Goal: Task Accomplishment & Management: Manage account settings

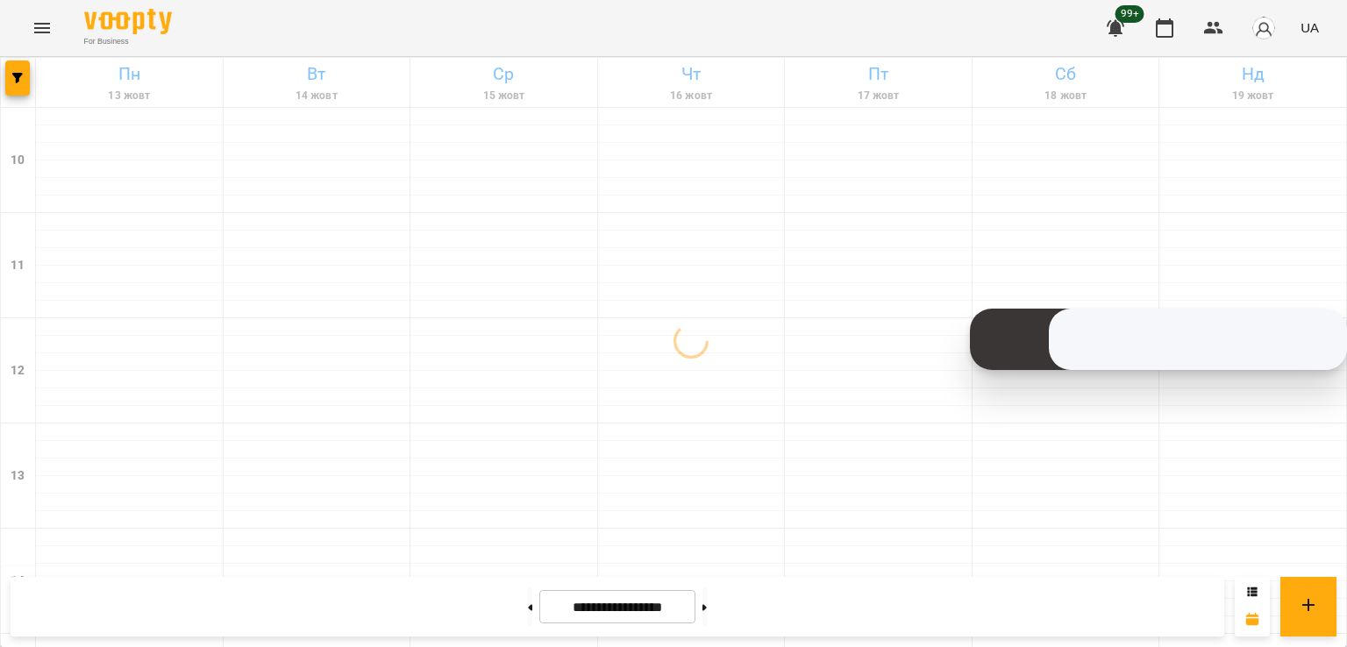
click at [31, 72] on div at bounding box center [18, 82] width 35 height 49
click at [25, 76] on span "button" at bounding box center [17, 78] width 25 height 11
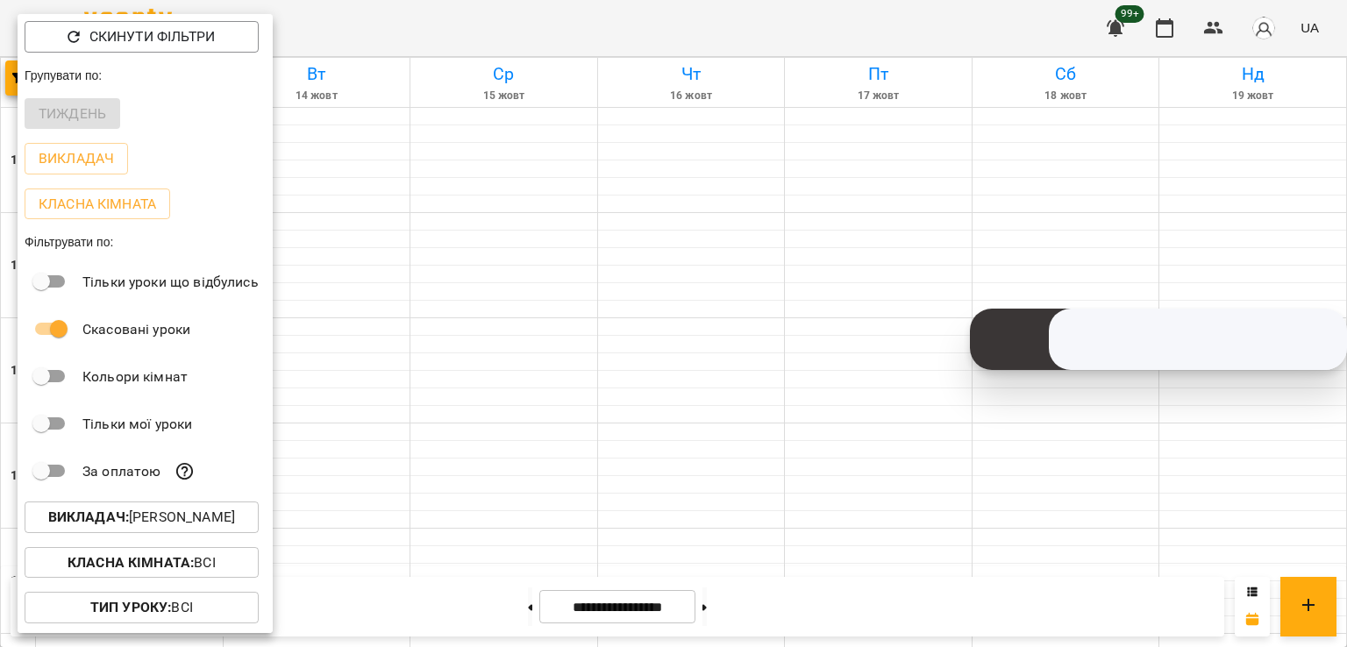
click at [202, 520] on p "Викладач : [PERSON_NAME]" at bounding box center [141, 517] width 187 height 21
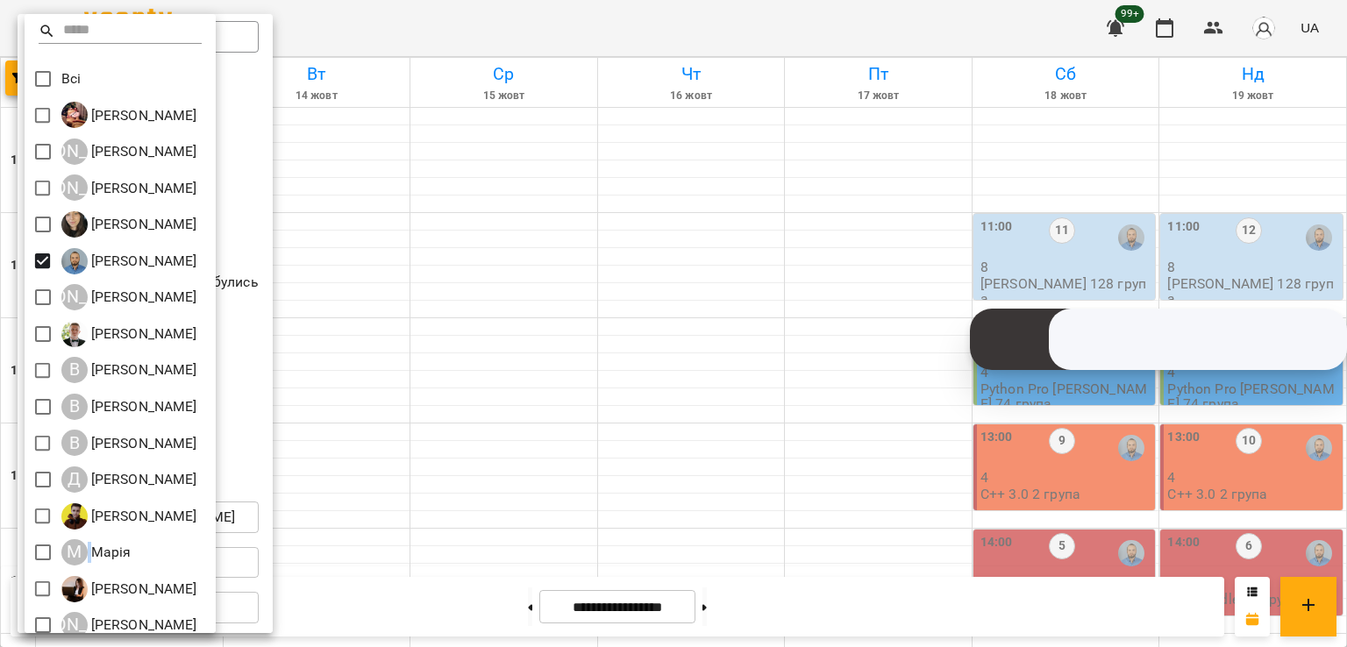
click at [446, 275] on div at bounding box center [673, 323] width 1347 height 647
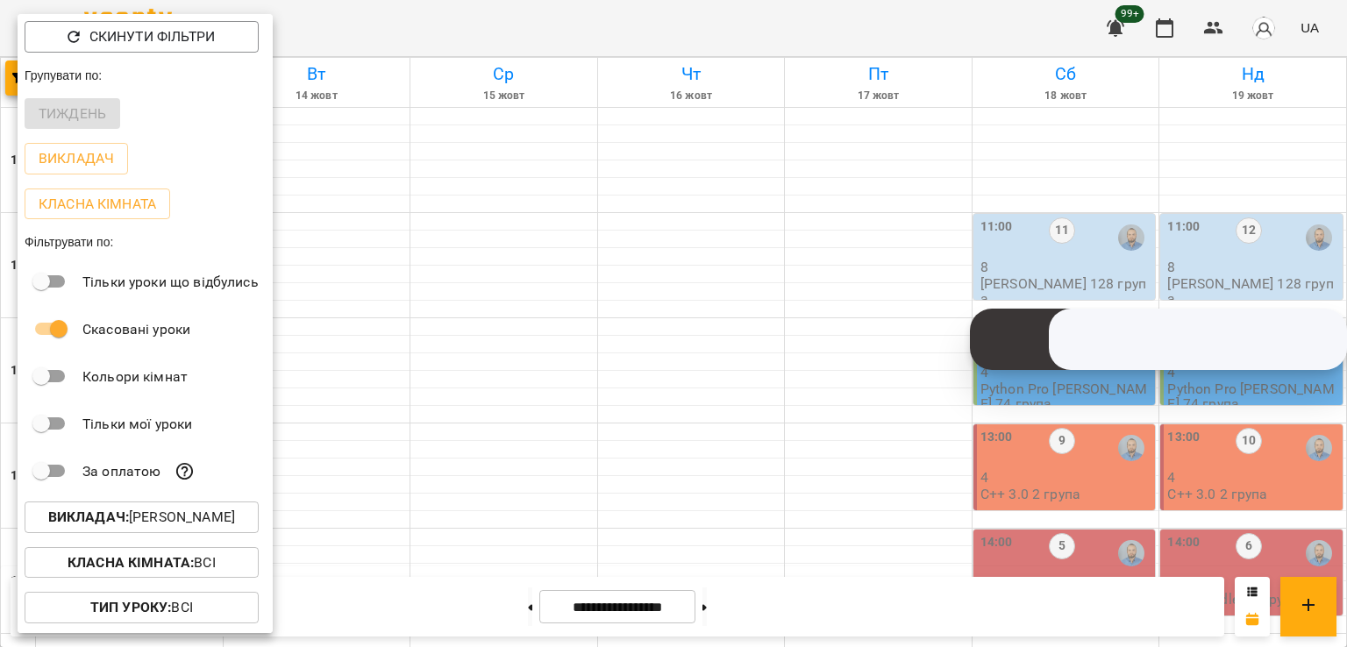
click at [466, 481] on div at bounding box center [673, 323] width 1347 height 647
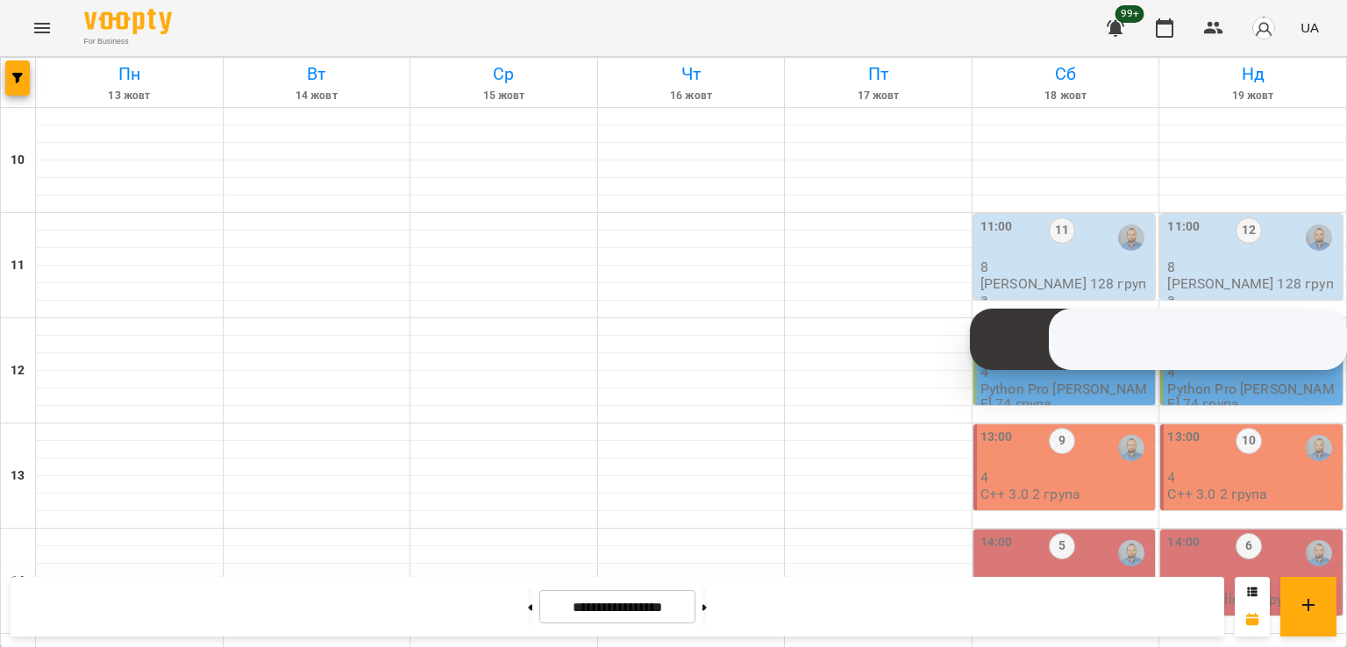
scroll to position [645, 0]
click at [22, 79] on icon "button" at bounding box center [17, 78] width 11 height 11
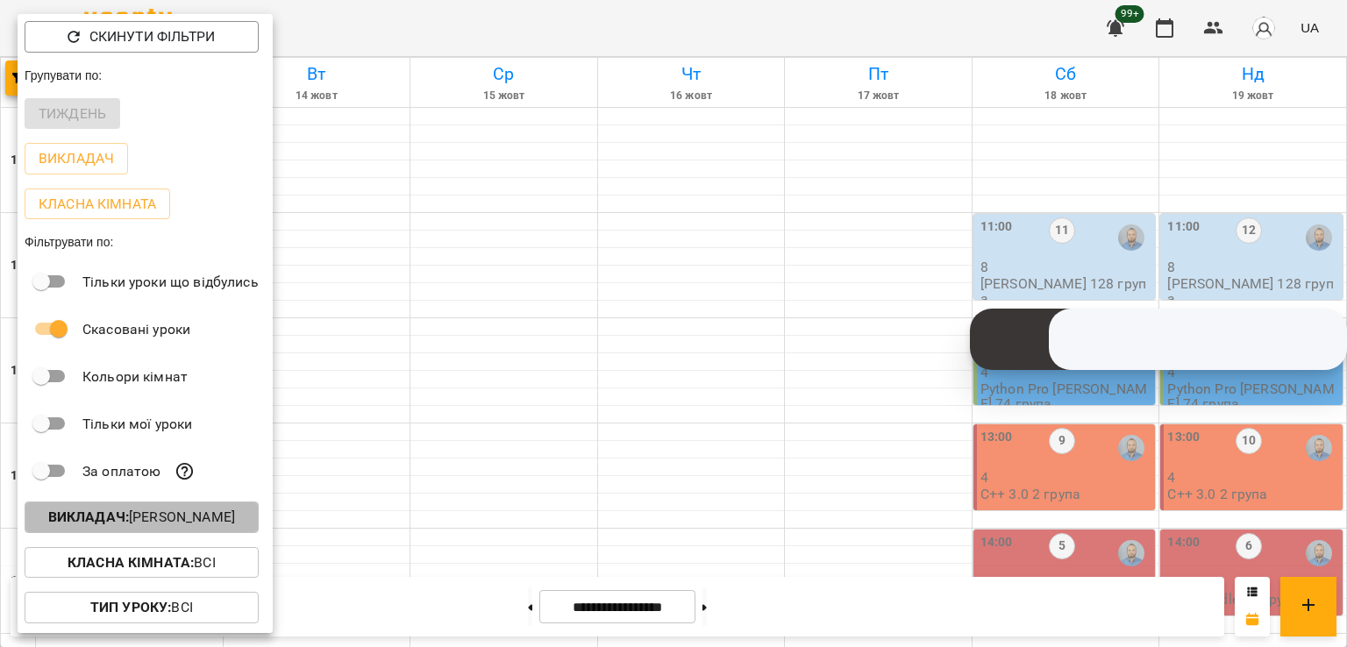
click at [168, 505] on button "Викладач : [PERSON_NAME]" at bounding box center [142, 518] width 234 height 32
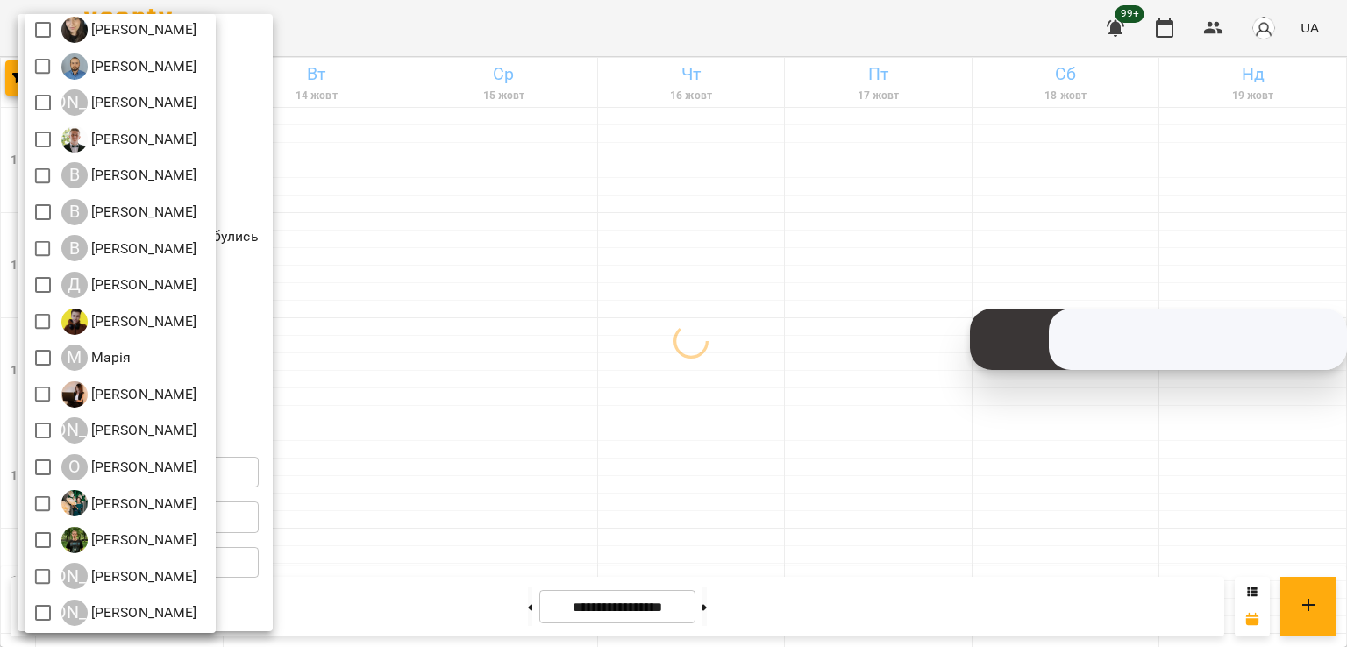
scroll to position [196, 0]
click at [709, 502] on div at bounding box center [673, 323] width 1347 height 647
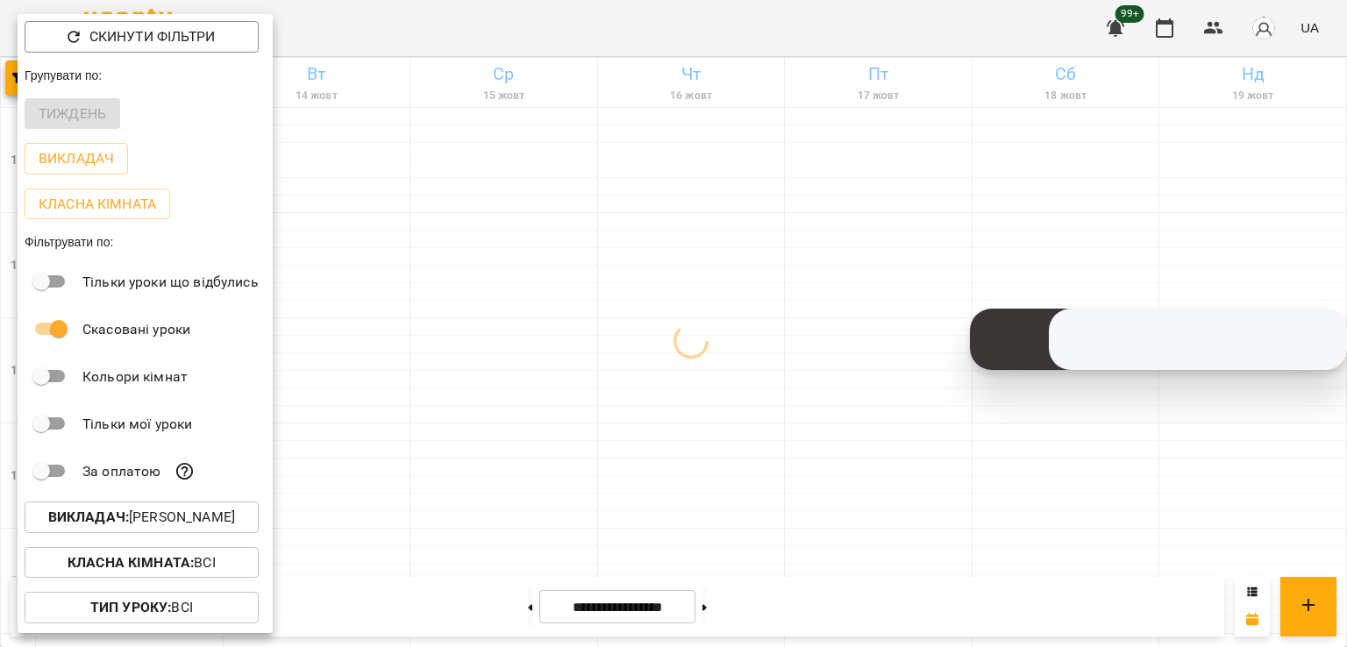
click at [709, 502] on div at bounding box center [673, 323] width 1347 height 647
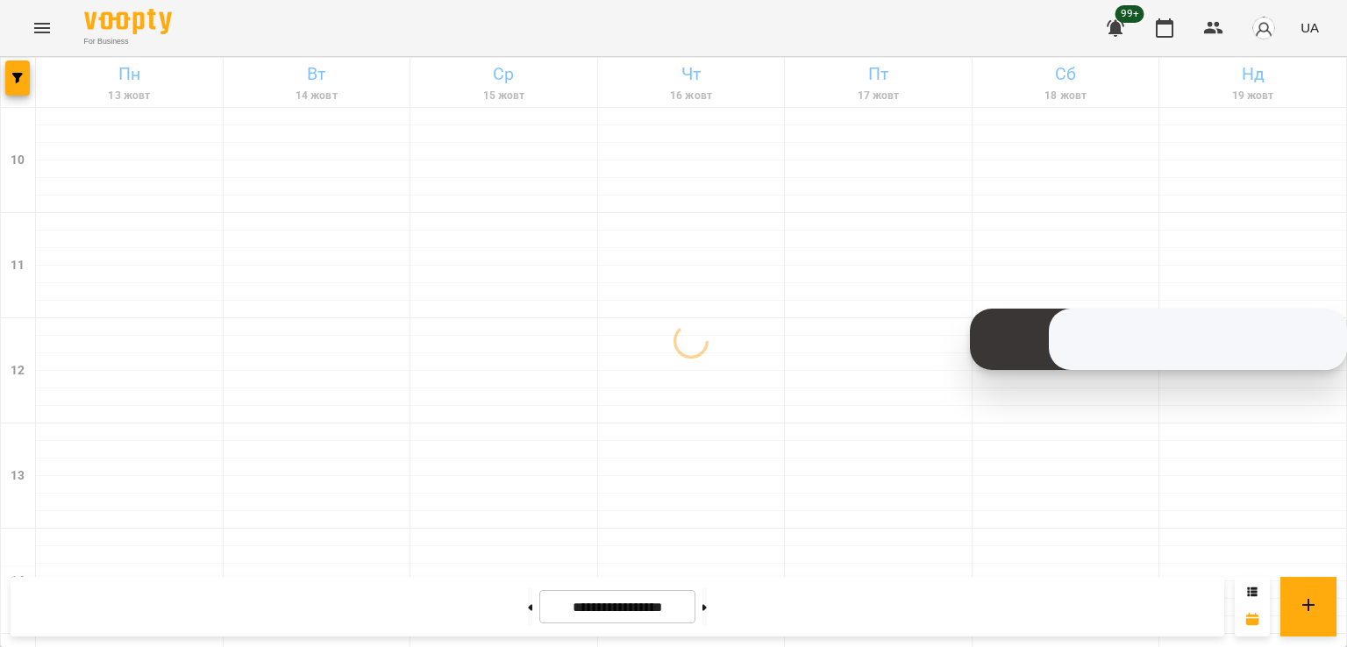
scroll to position [820, 0]
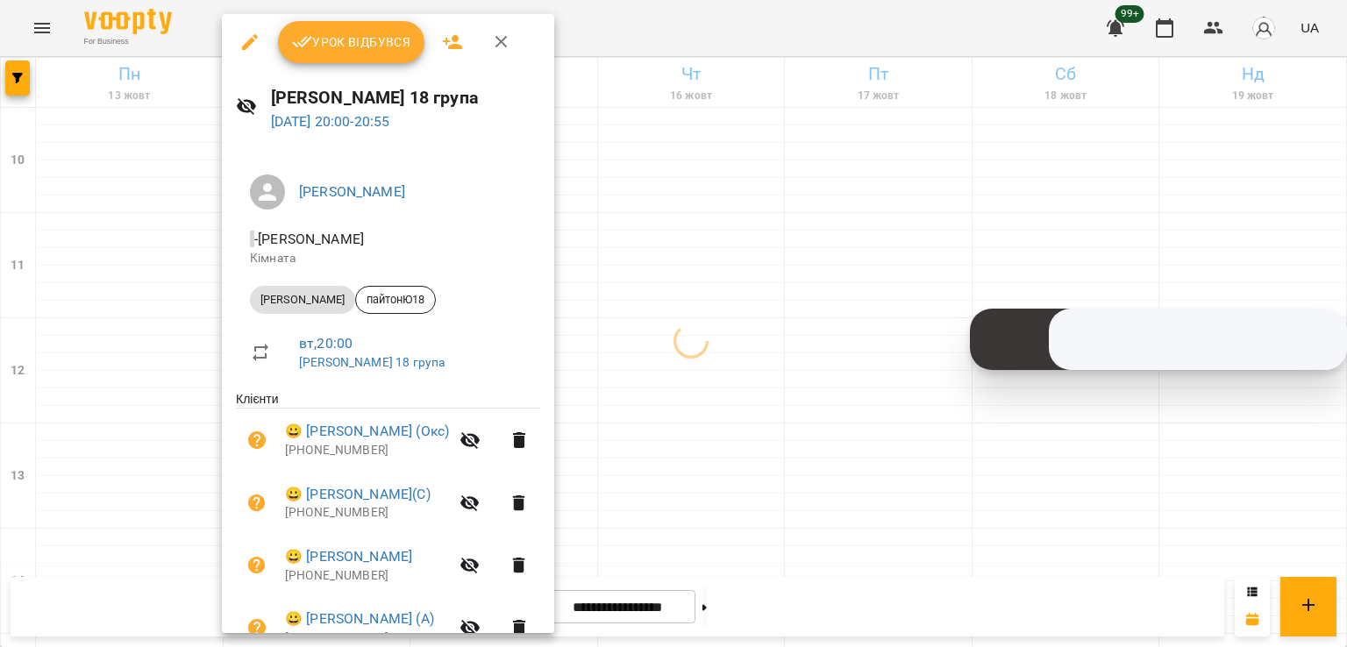
click at [746, 400] on div at bounding box center [673, 323] width 1347 height 647
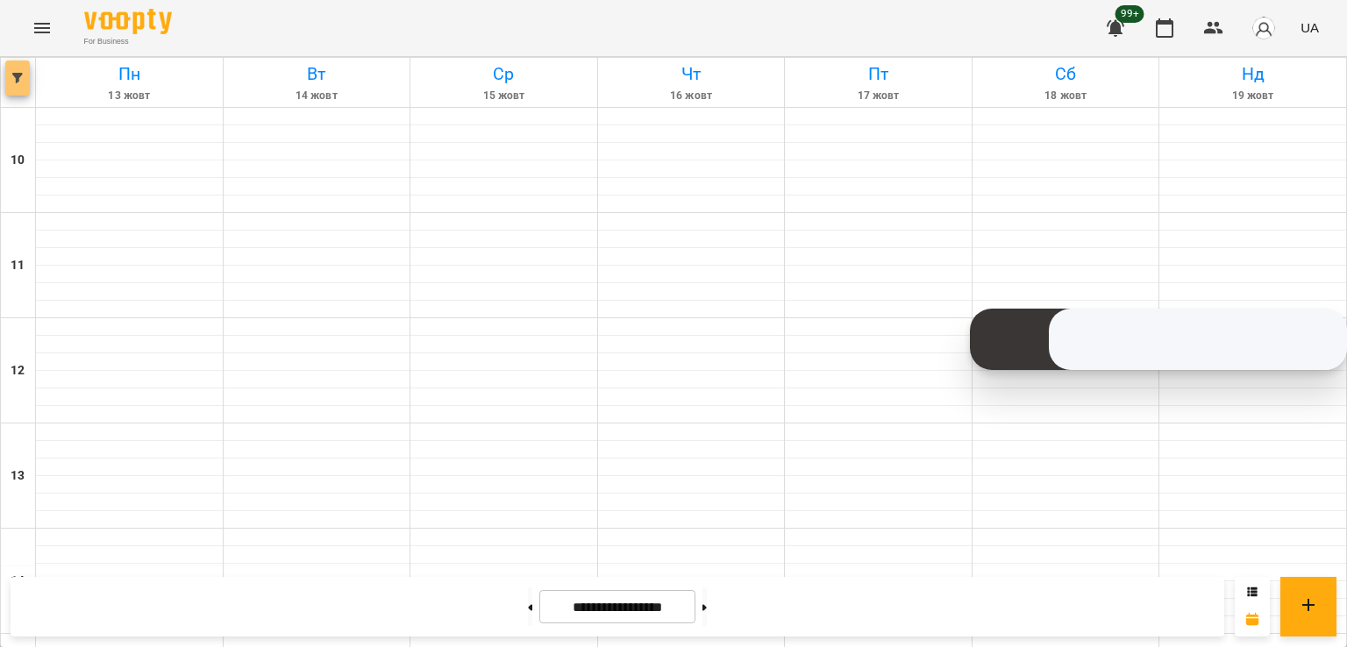
click at [21, 75] on icon "button" at bounding box center [17, 78] width 11 height 11
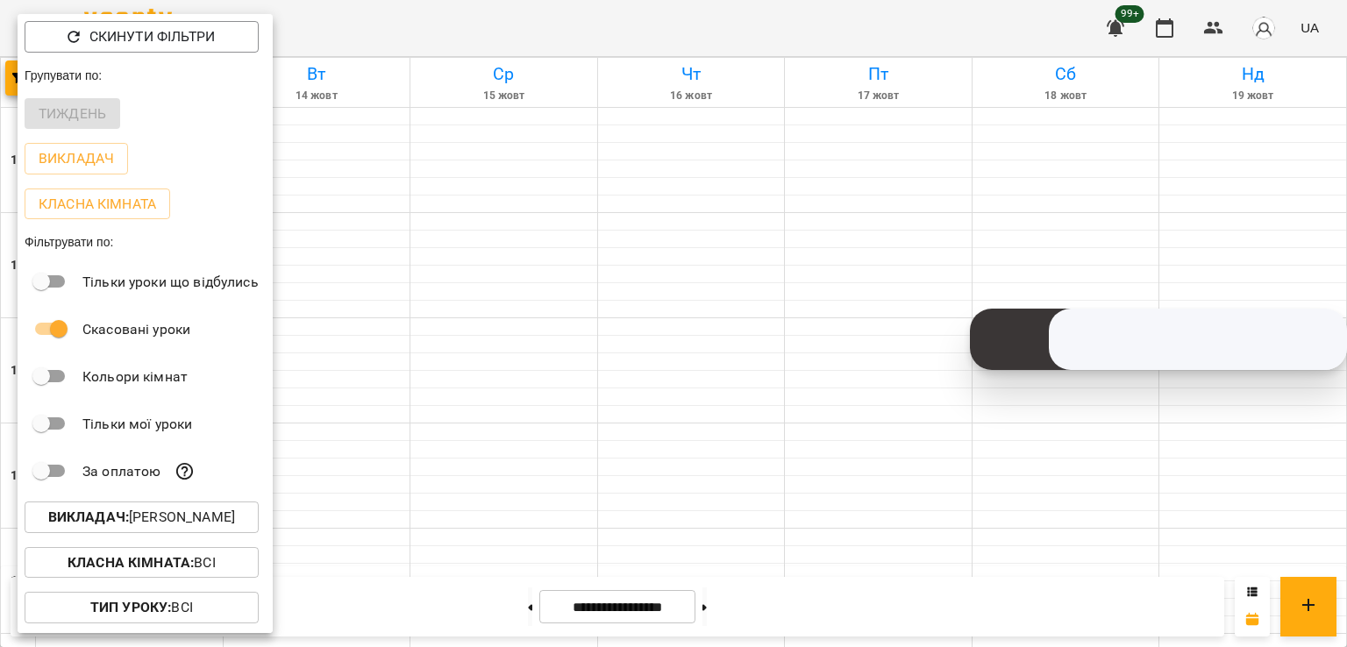
click at [197, 524] on p "Викладач : [PERSON_NAME]" at bounding box center [141, 517] width 187 height 21
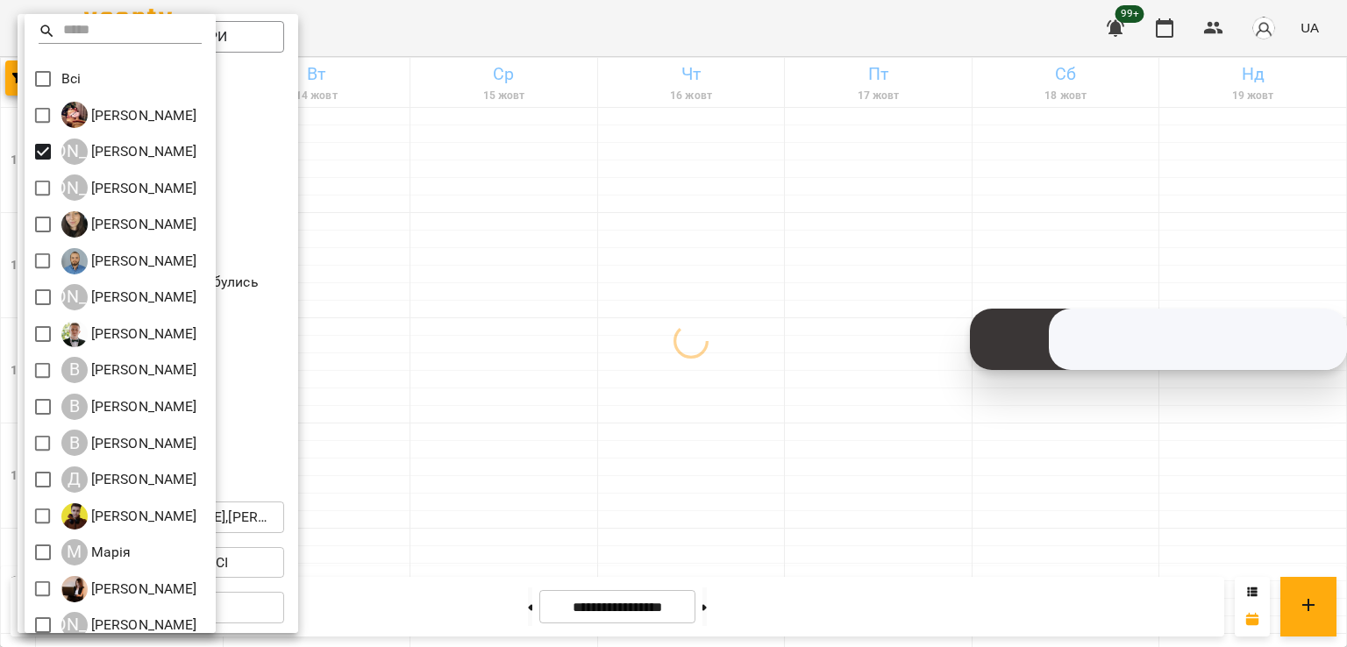
scroll to position [196, 0]
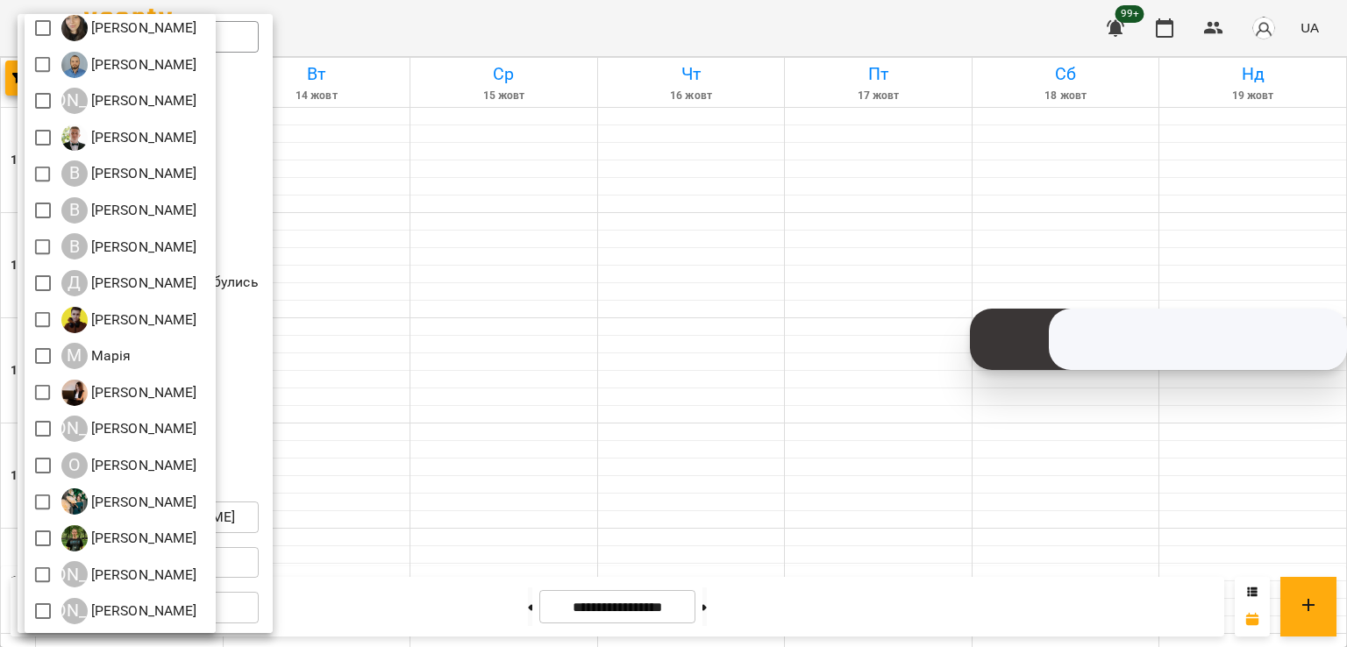
click at [389, 211] on div at bounding box center [673, 323] width 1347 height 647
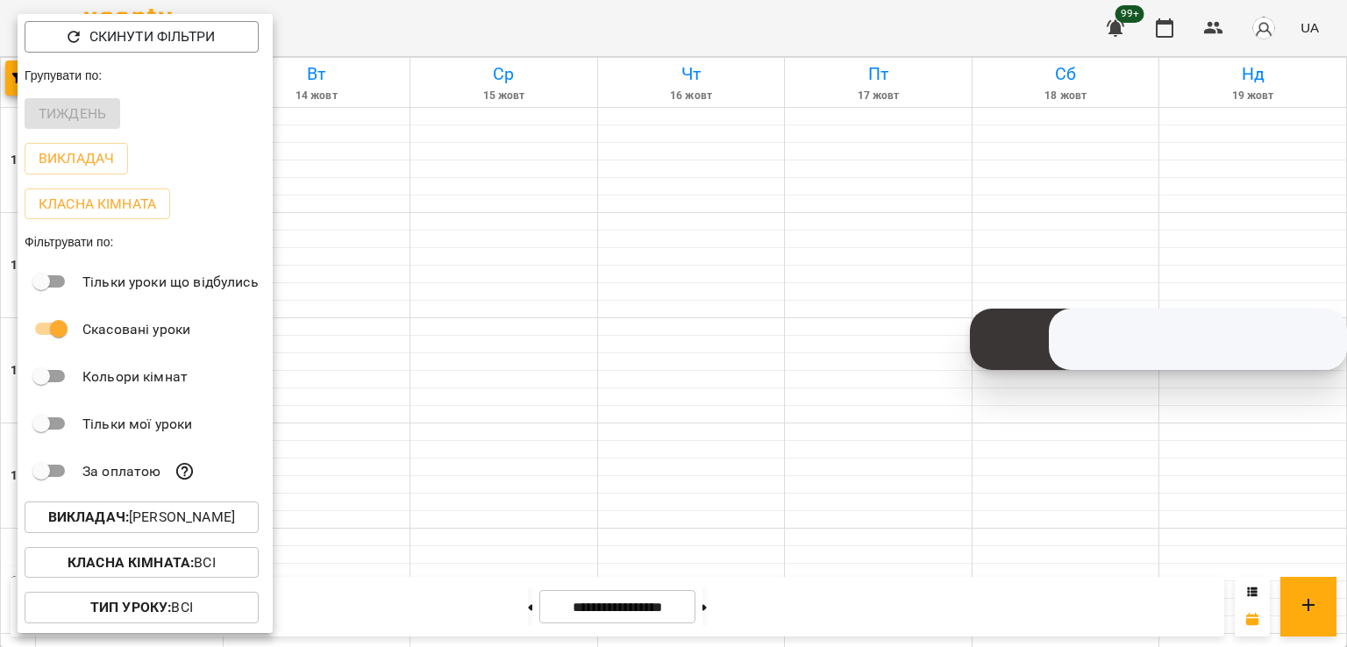
click at [366, 218] on div at bounding box center [673, 323] width 1347 height 647
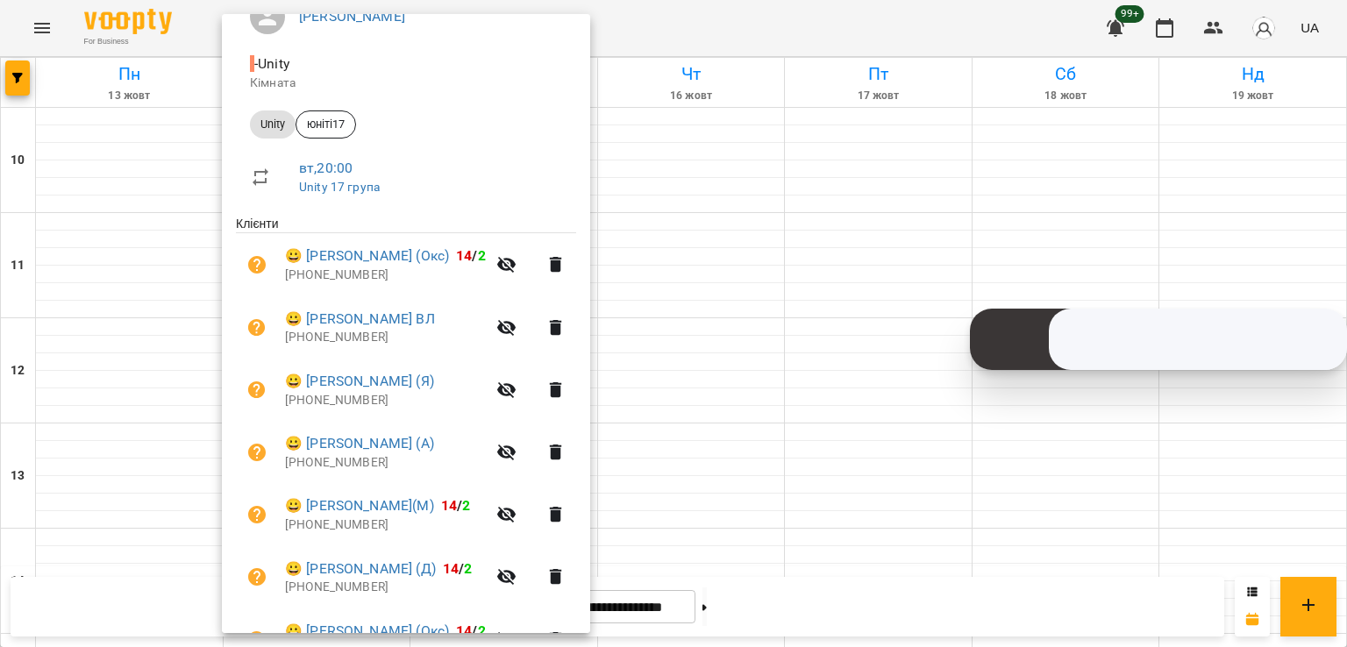
scroll to position [338, 0]
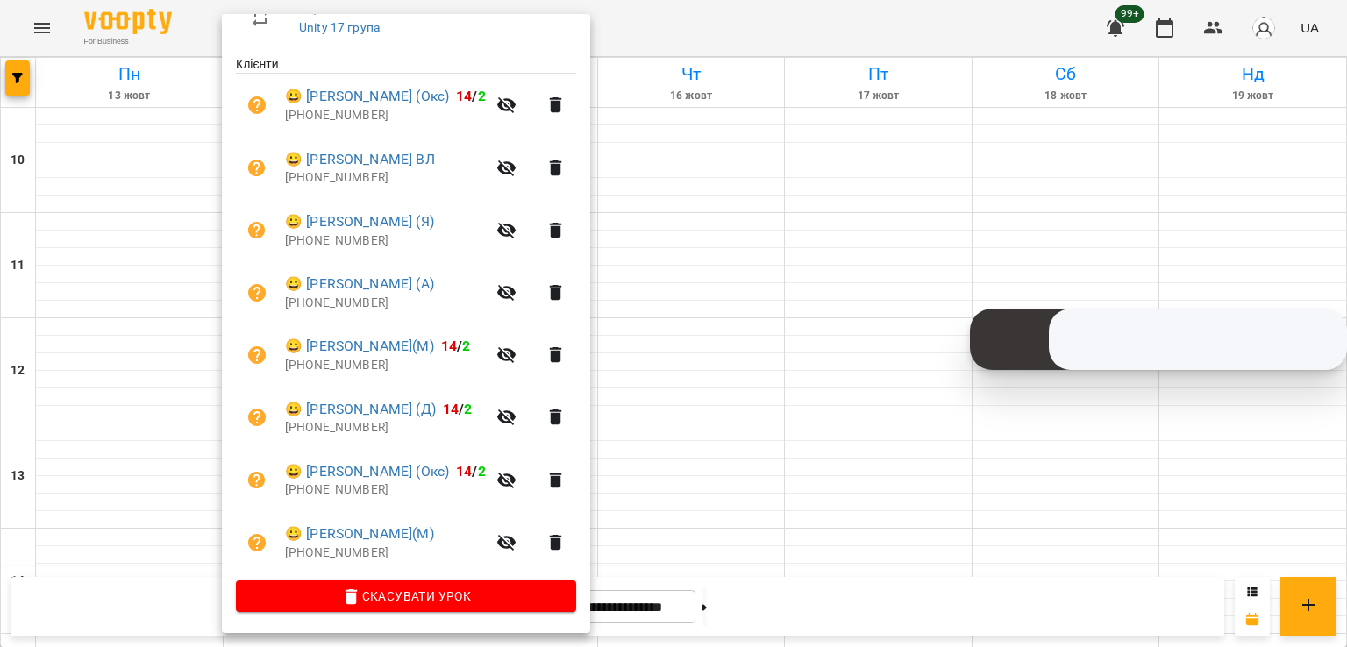
click at [826, 553] on div at bounding box center [673, 323] width 1347 height 647
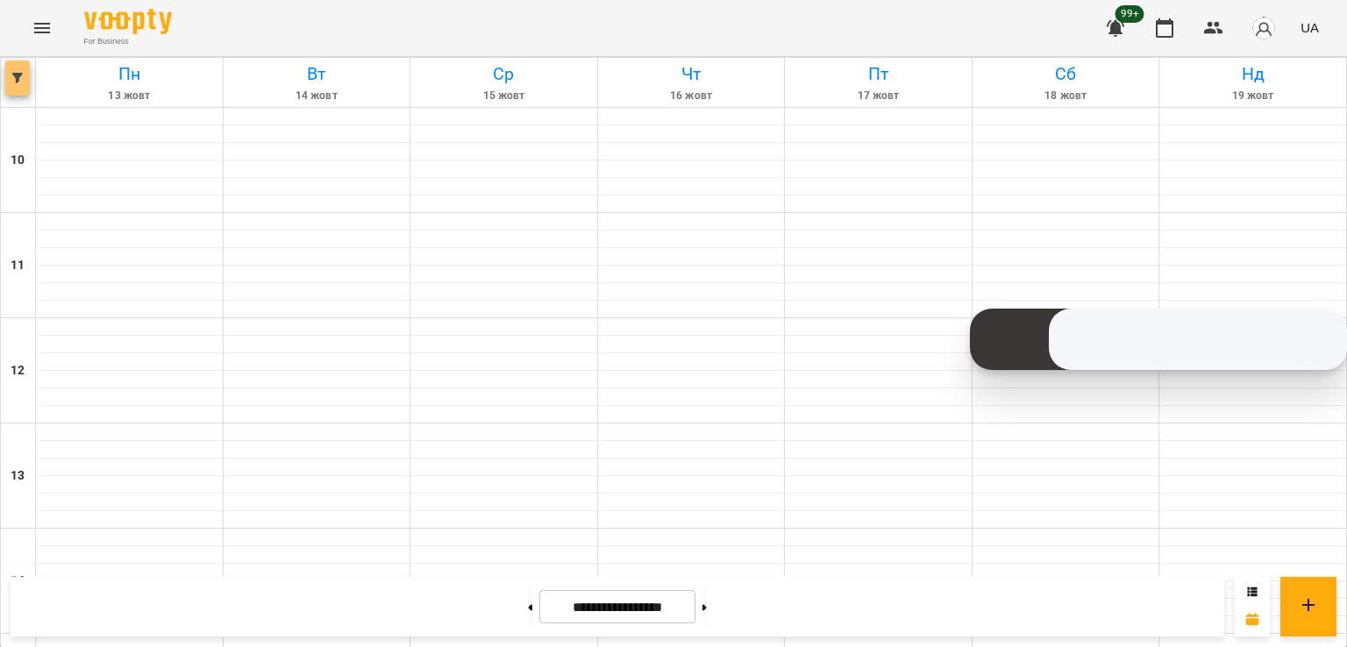
click at [18, 82] on icon "button" at bounding box center [17, 78] width 11 height 11
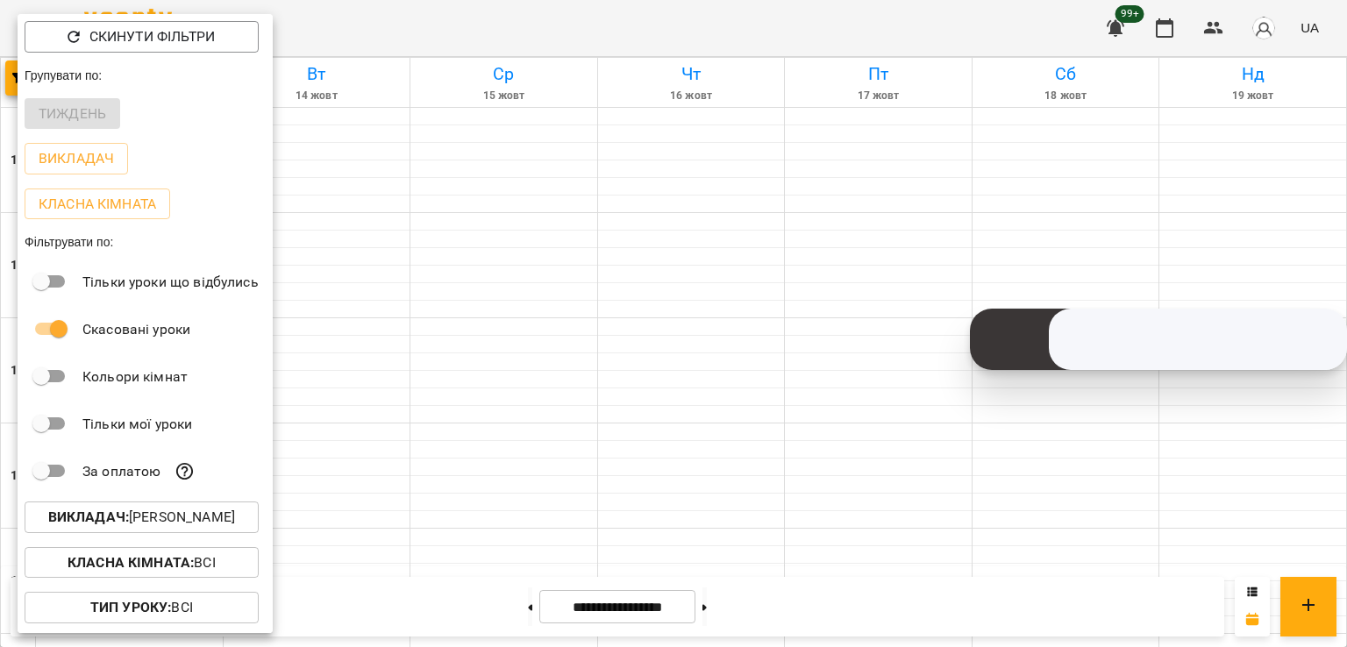
click at [209, 527] on p "Викладач : [PERSON_NAME]" at bounding box center [141, 517] width 187 height 21
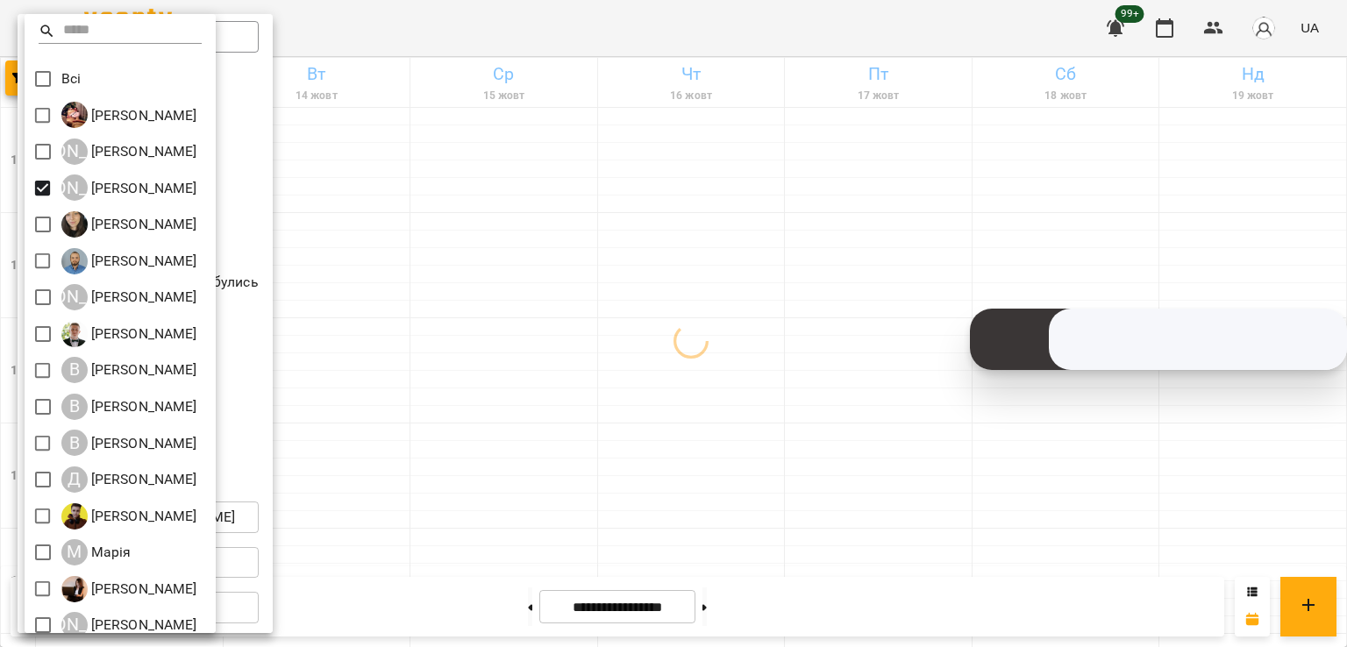
click at [444, 480] on div at bounding box center [673, 323] width 1347 height 647
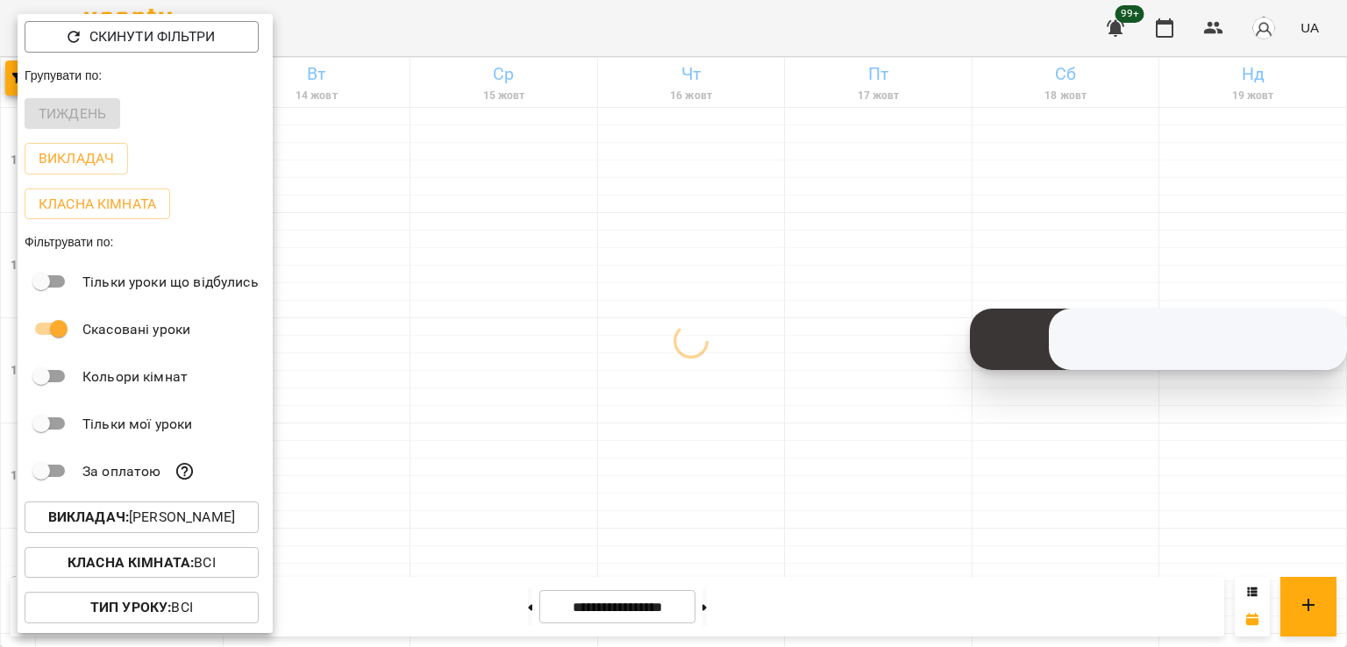
click at [529, 534] on div at bounding box center [673, 323] width 1347 height 647
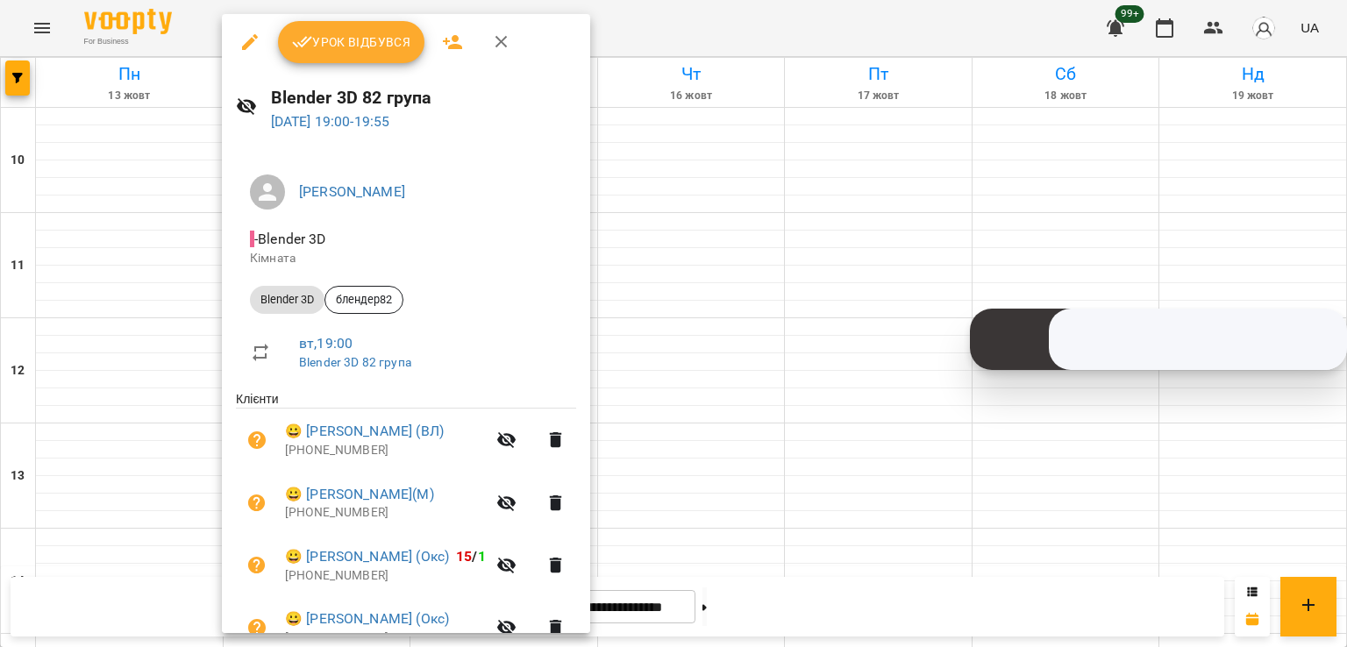
scroll to position [88, 0]
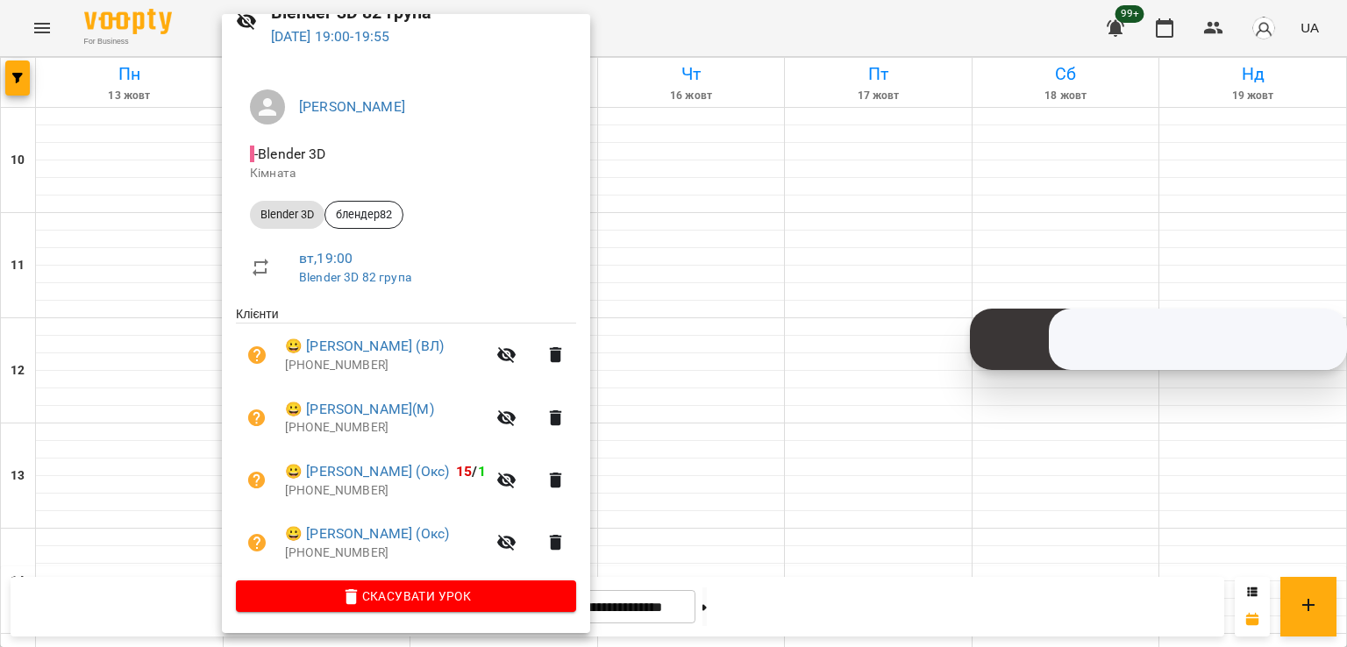
click at [633, 460] on div at bounding box center [673, 323] width 1347 height 647
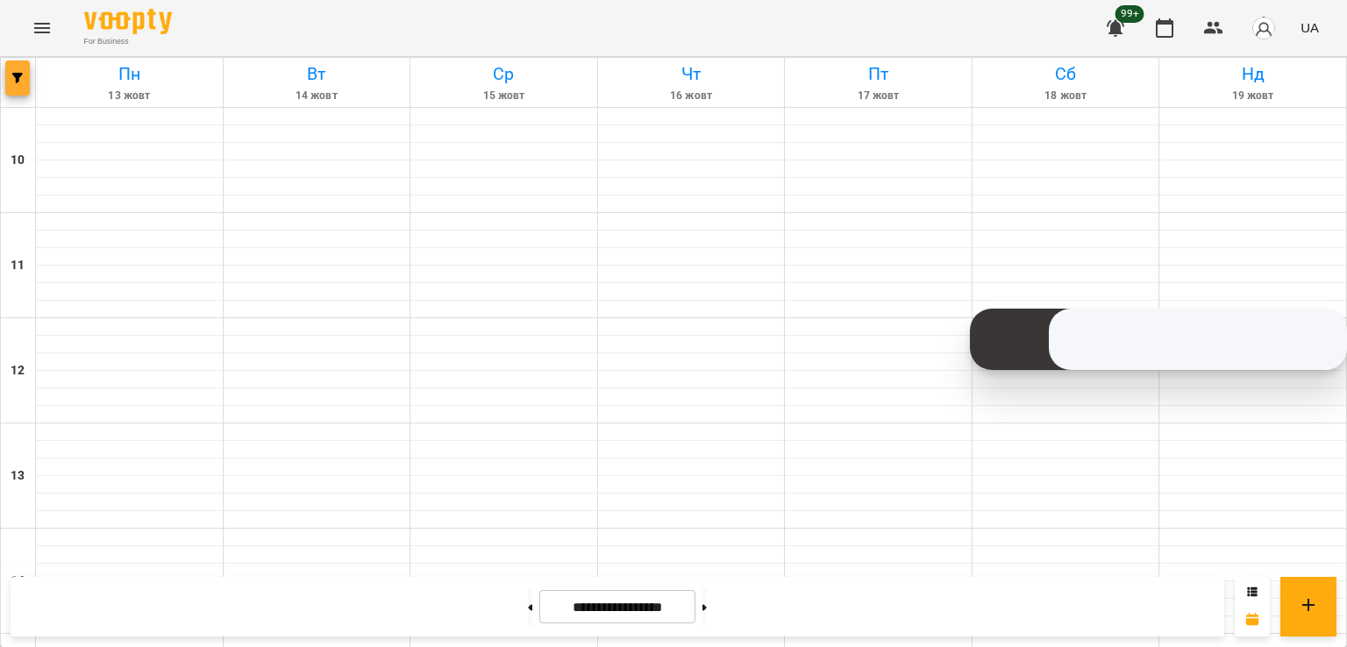
click at [24, 89] on button "button" at bounding box center [17, 78] width 25 height 35
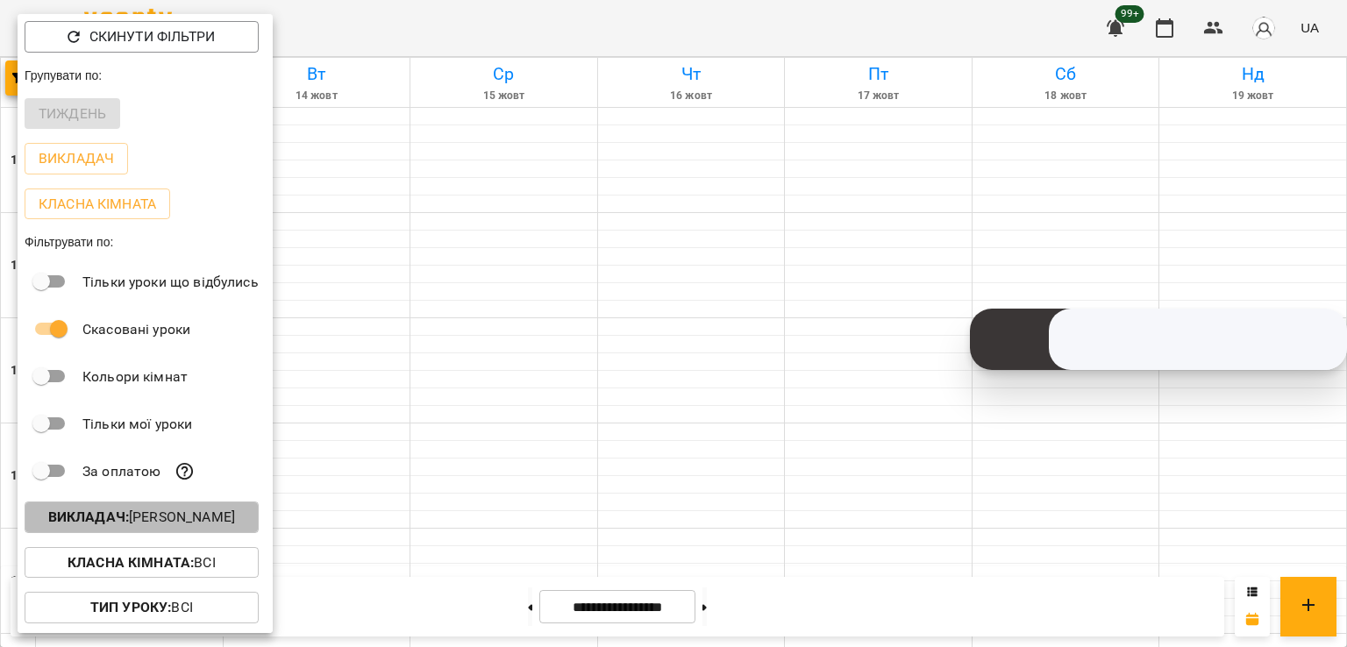
click at [214, 524] on p "Викладач : [PERSON_NAME]" at bounding box center [141, 517] width 187 height 21
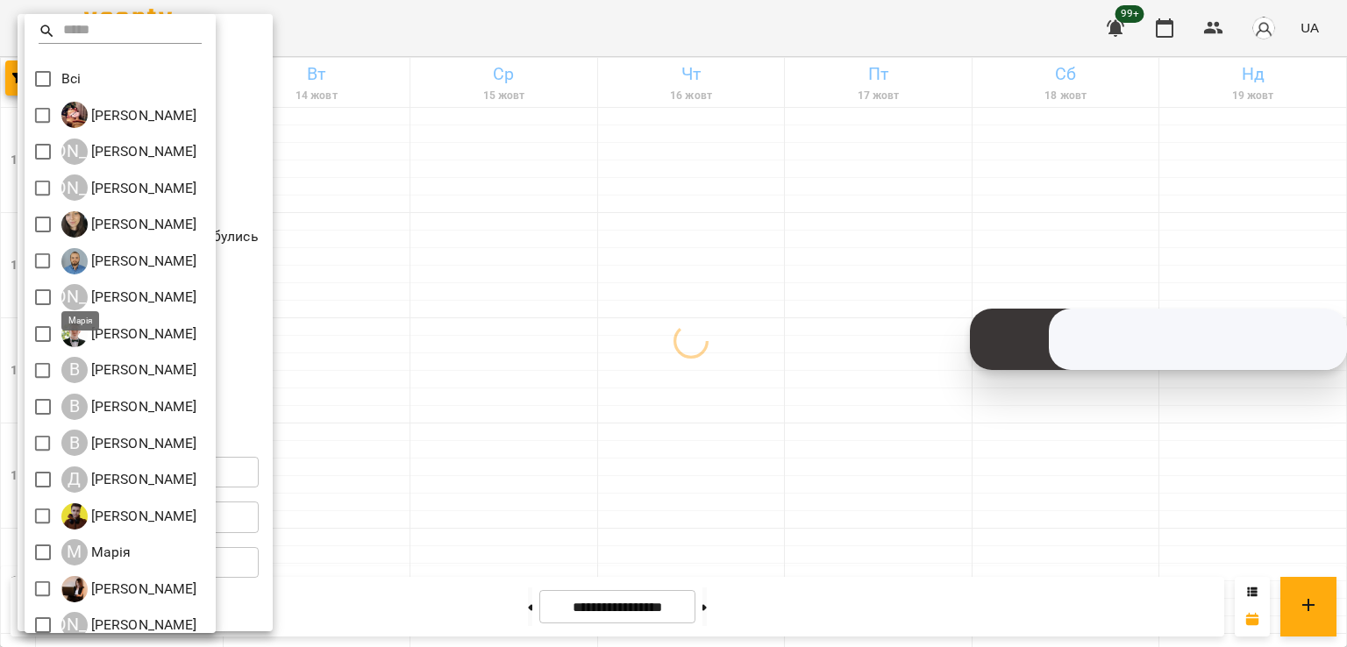
scroll to position [196, 0]
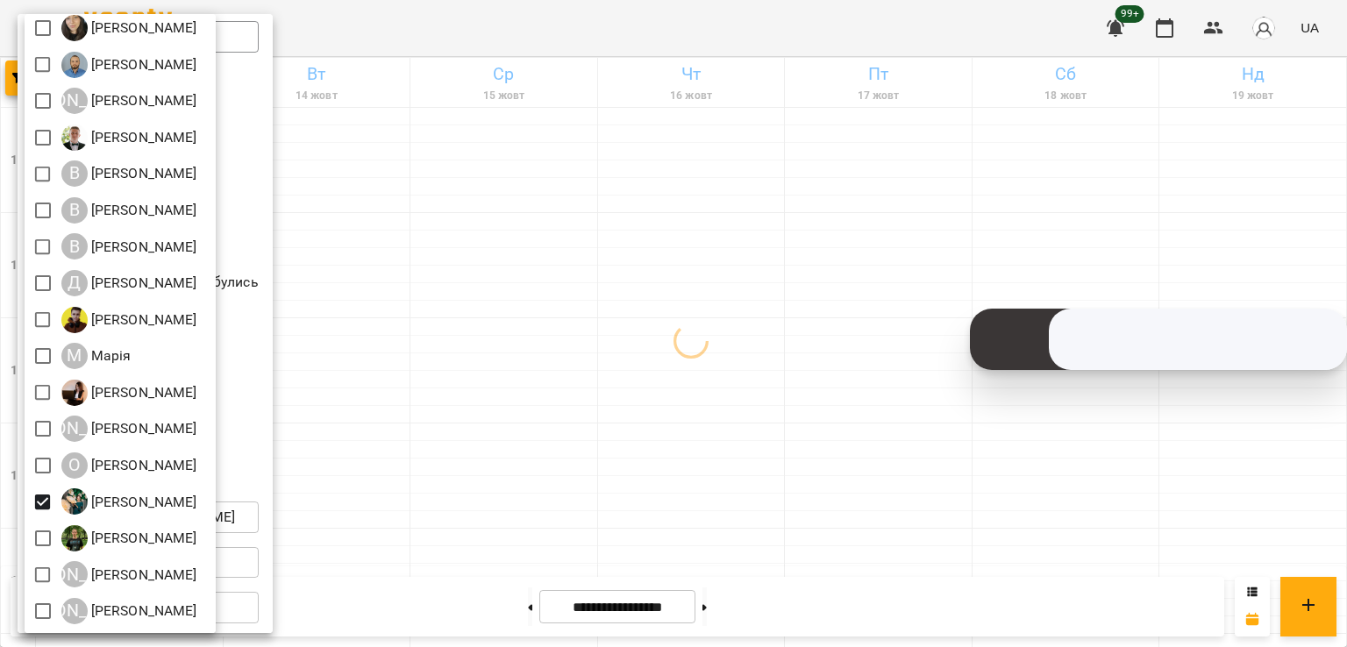
click at [443, 486] on div at bounding box center [673, 323] width 1347 height 647
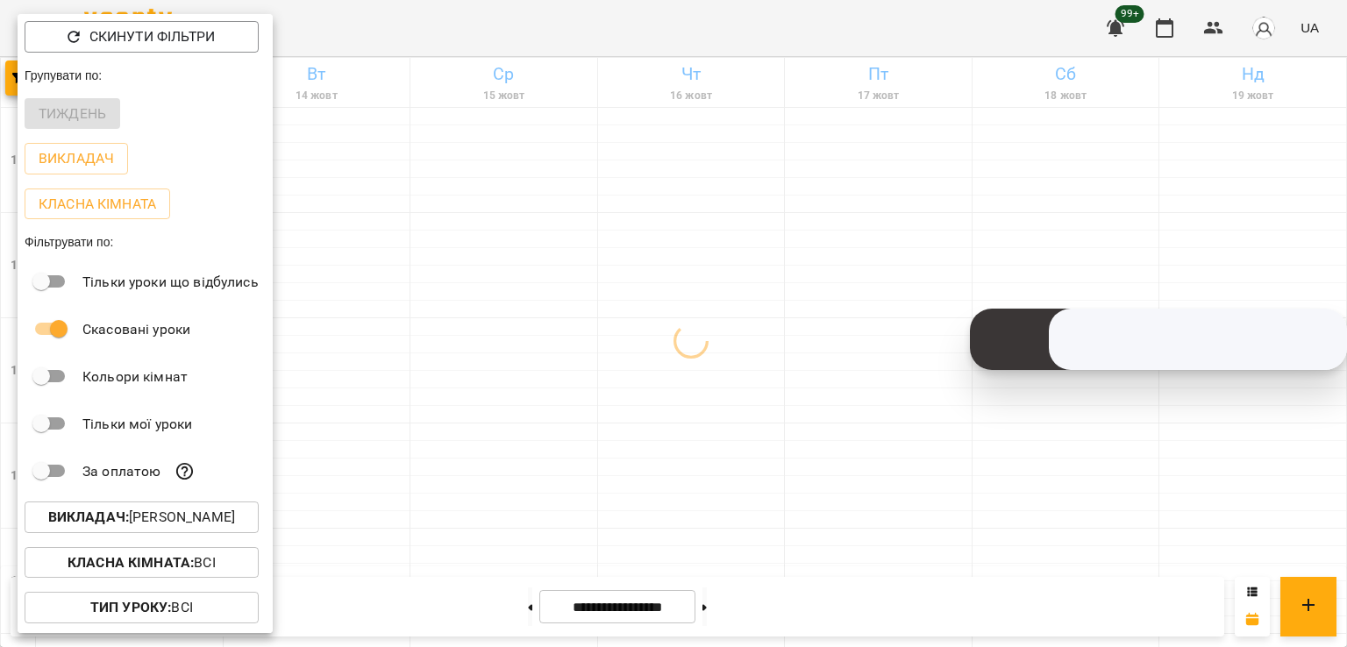
click at [449, 478] on div at bounding box center [673, 323] width 1347 height 647
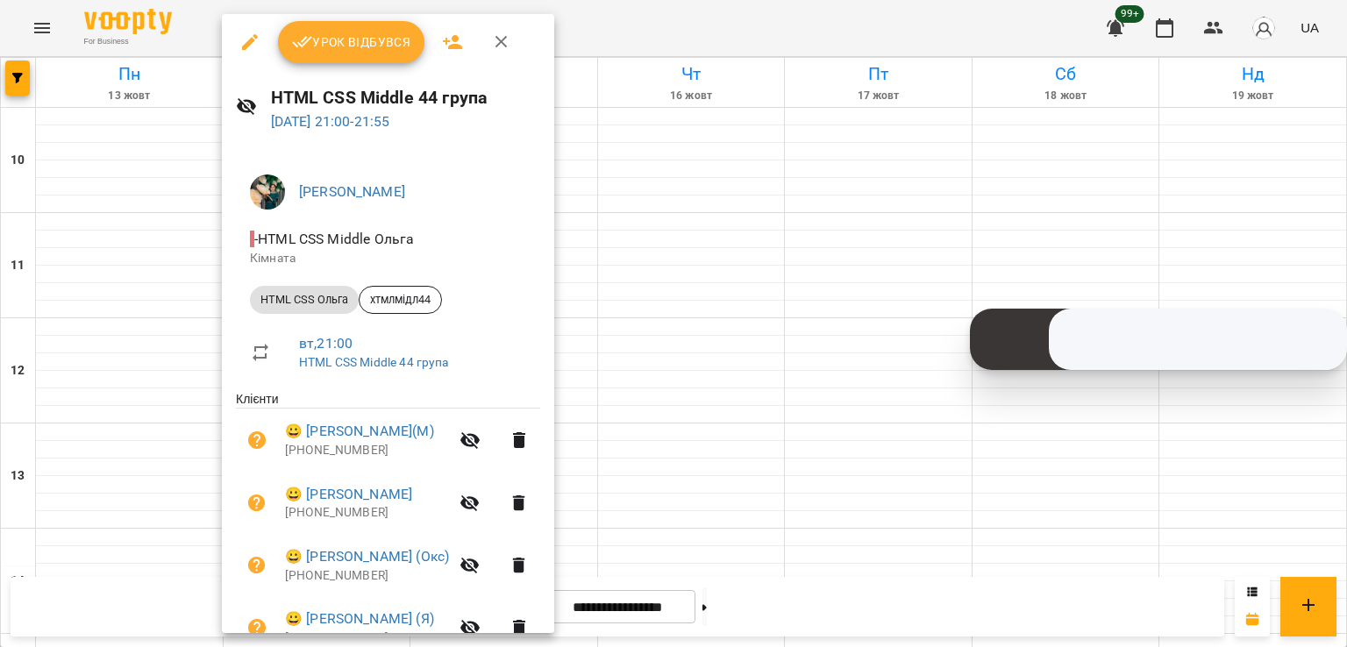
click at [677, 478] on div at bounding box center [673, 323] width 1347 height 647
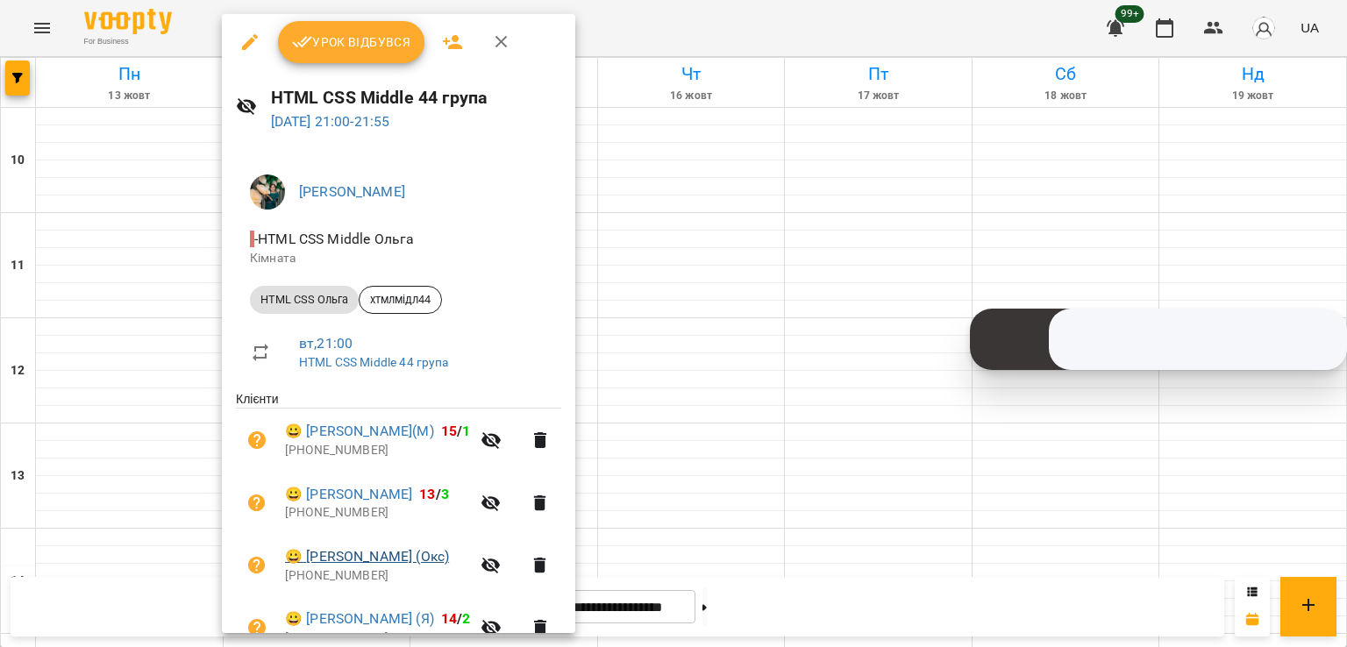
scroll to position [88, 0]
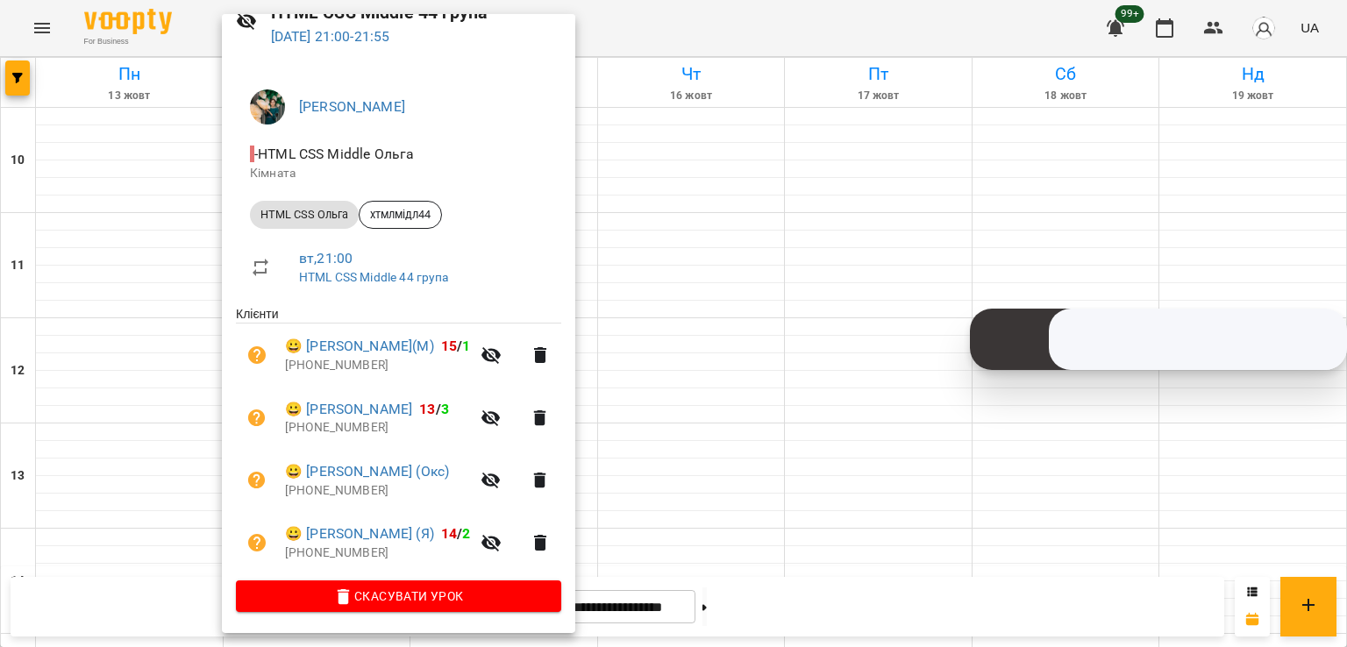
click at [709, 470] on div at bounding box center [673, 323] width 1347 height 647
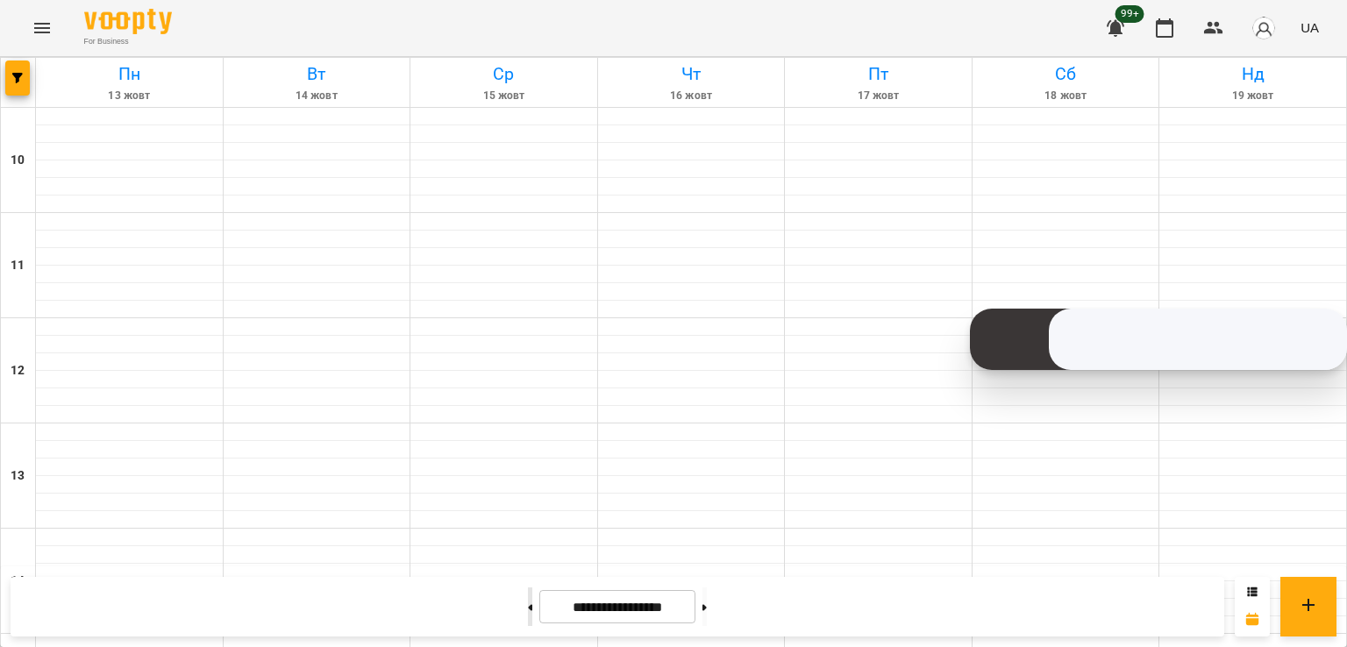
click at [528, 620] on button at bounding box center [530, 607] width 4 height 39
type input "**********"
click at [18, 54] on div "For Business 99+ UA" at bounding box center [673, 28] width 1347 height 56
click at [18, 62] on button "button" at bounding box center [17, 78] width 25 height 35
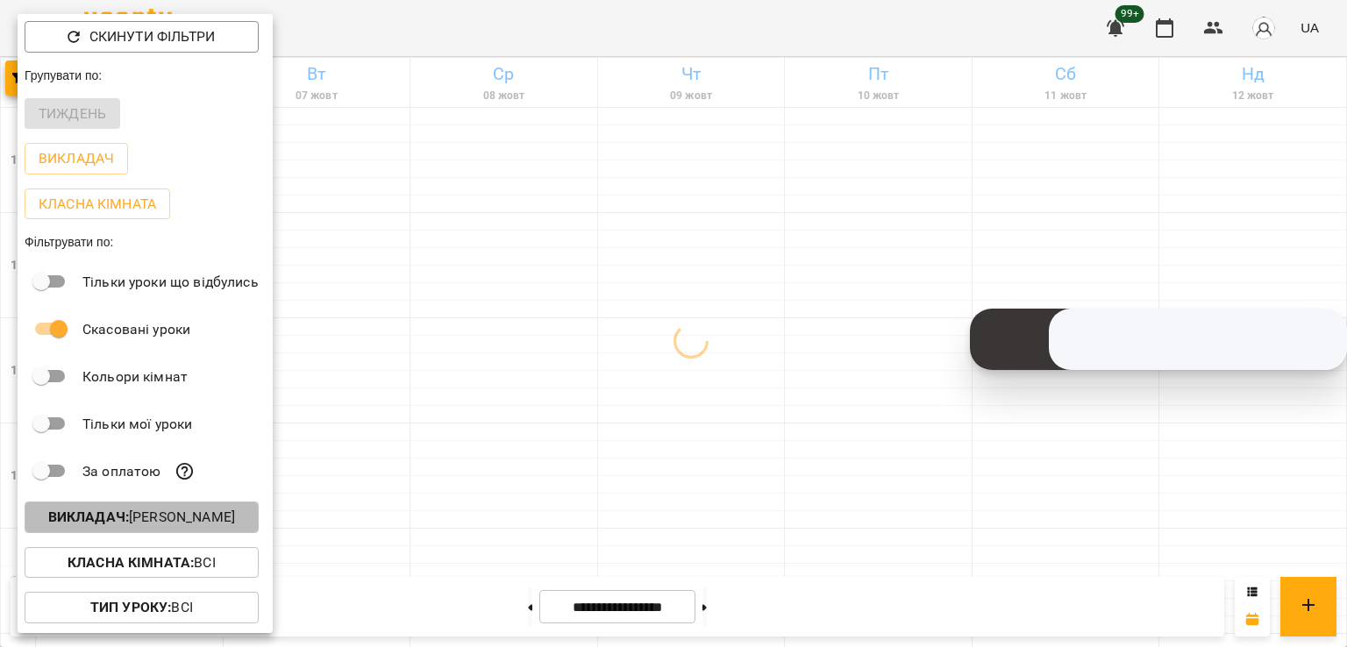
click at [148, 528] on p "Викладач : [PERSON_NAME]" at bounding box center [141, 517] width 187 height 21
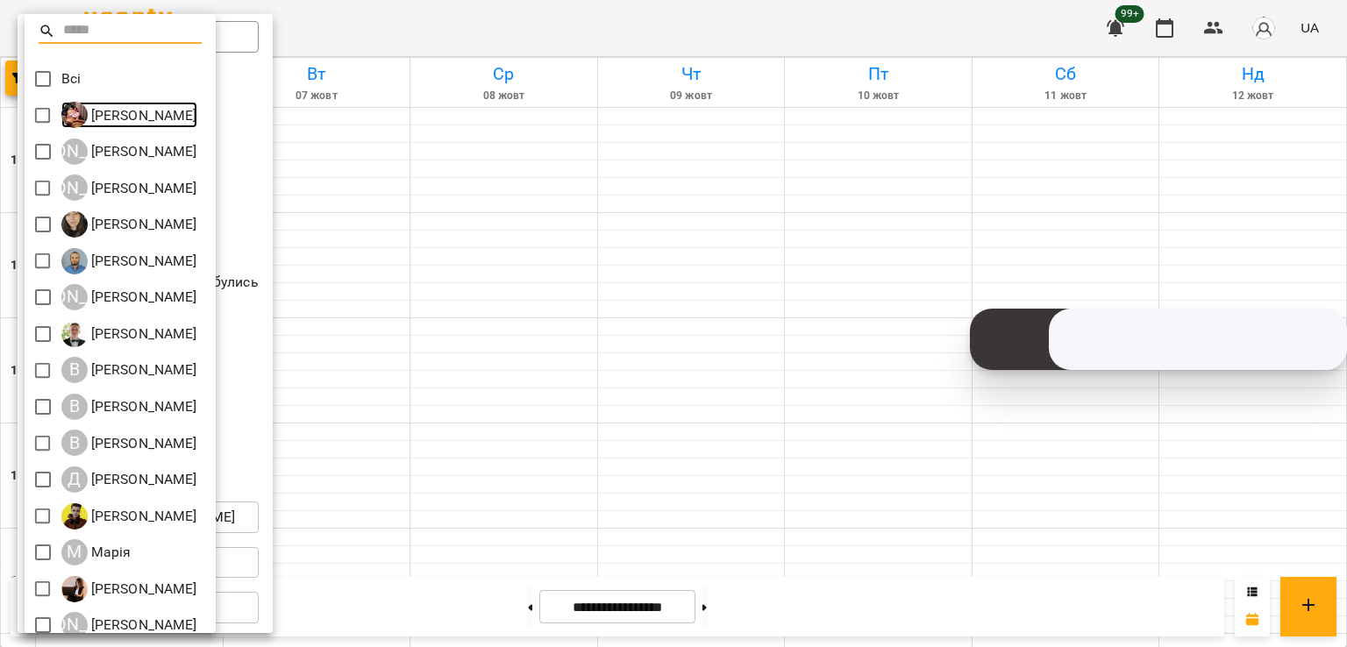
click at [138, 107] on p "[PERSON_NAME]" at bounding box center [143, 115] width 110 height 21
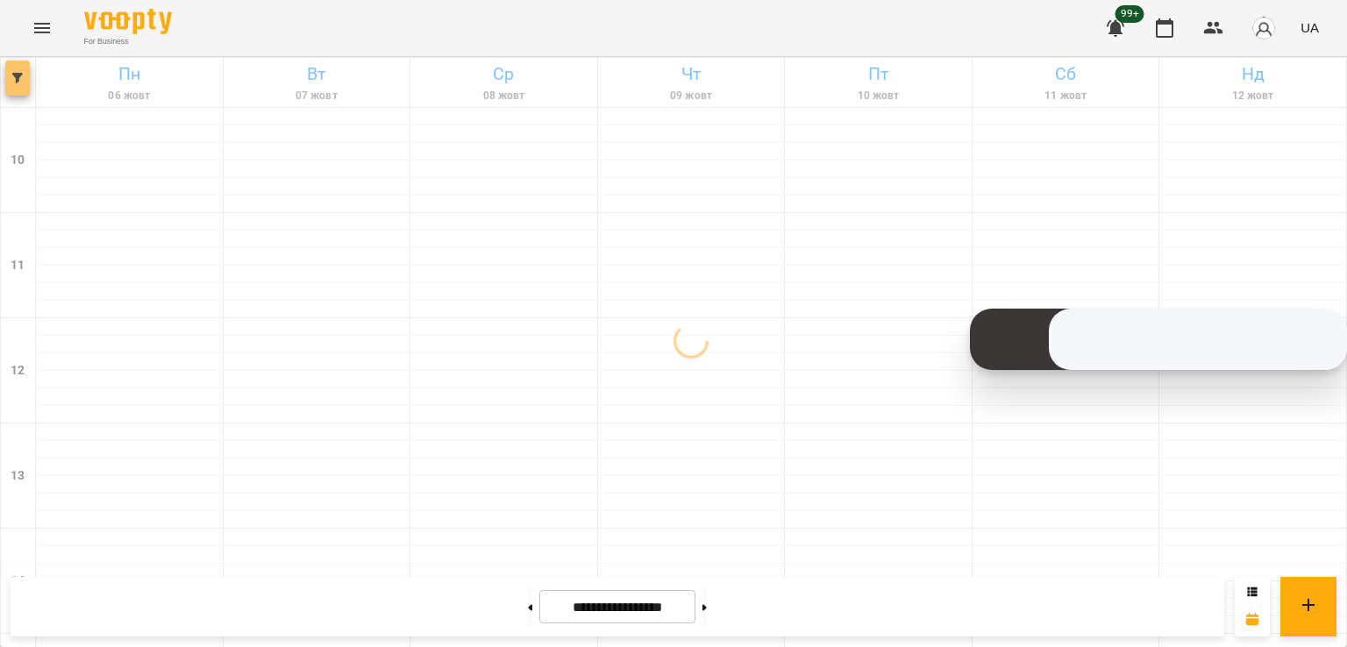
click at [22, 73] on icon "button" at bounding box center [17, 78] width 11 height 11
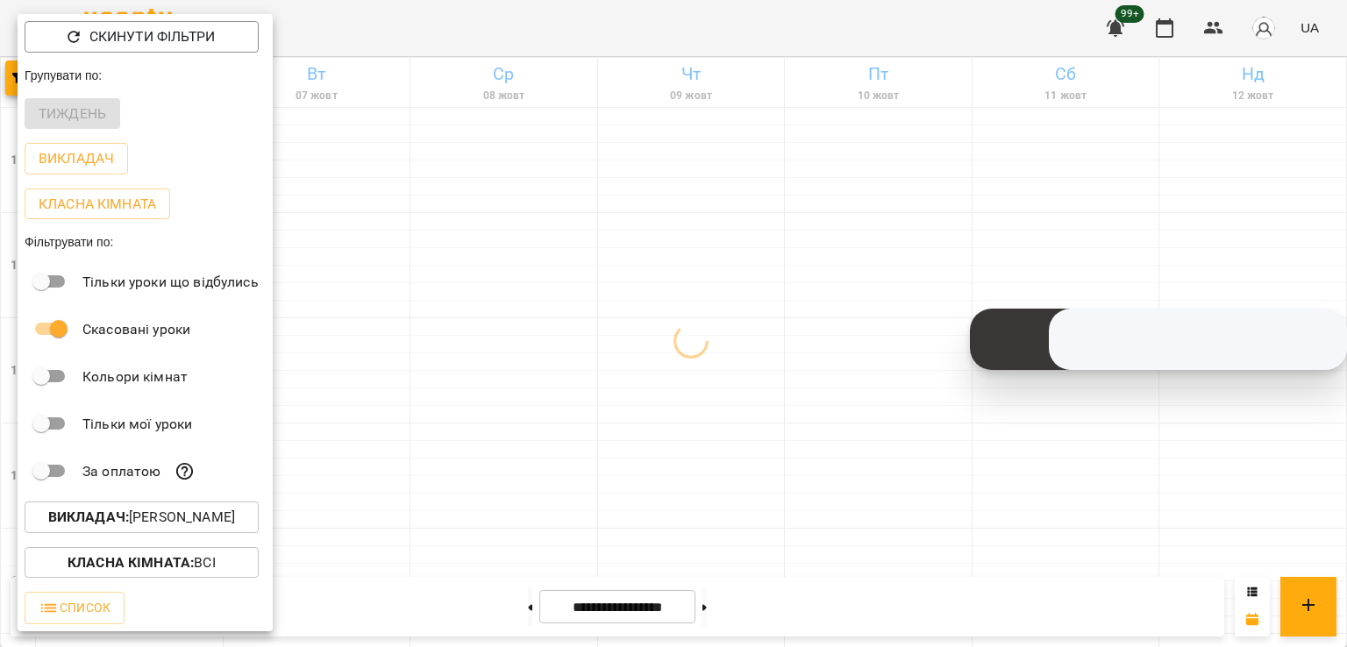
click at [200, 526] on p "Викладач : [PERSON_NAME]" at bounding box center [141, 517] width 187 height 21
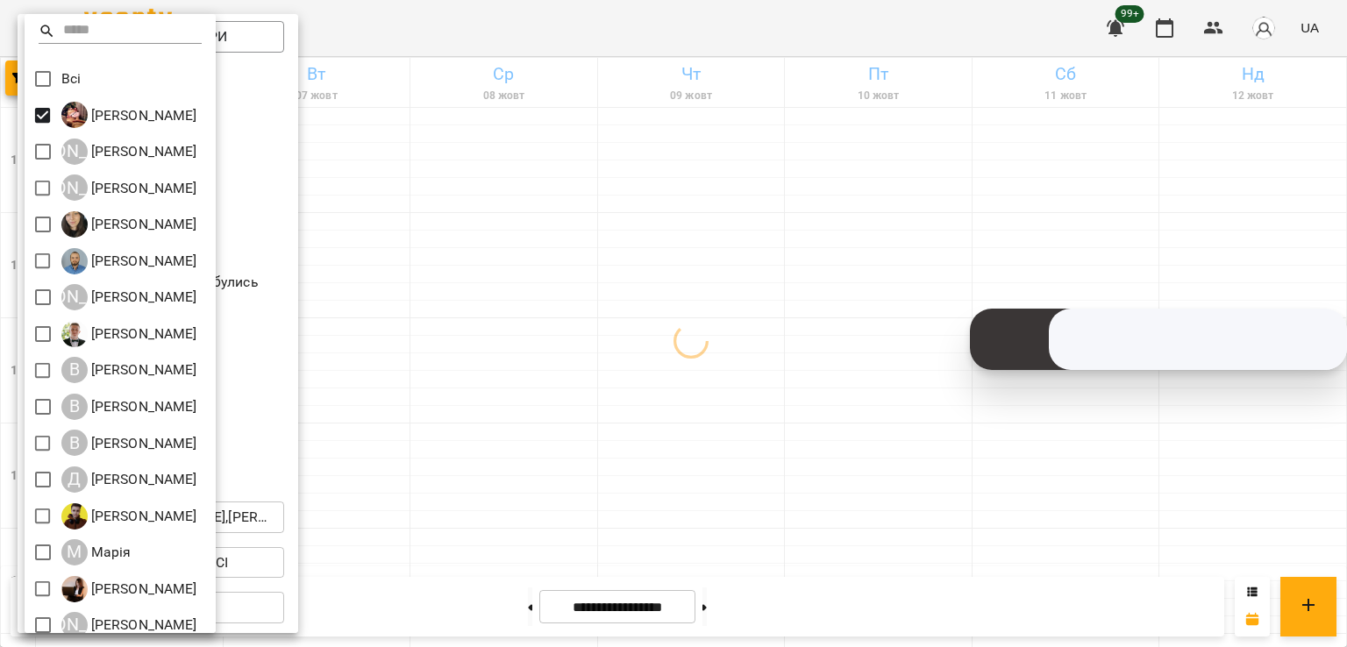
scroll to position [196, 0]
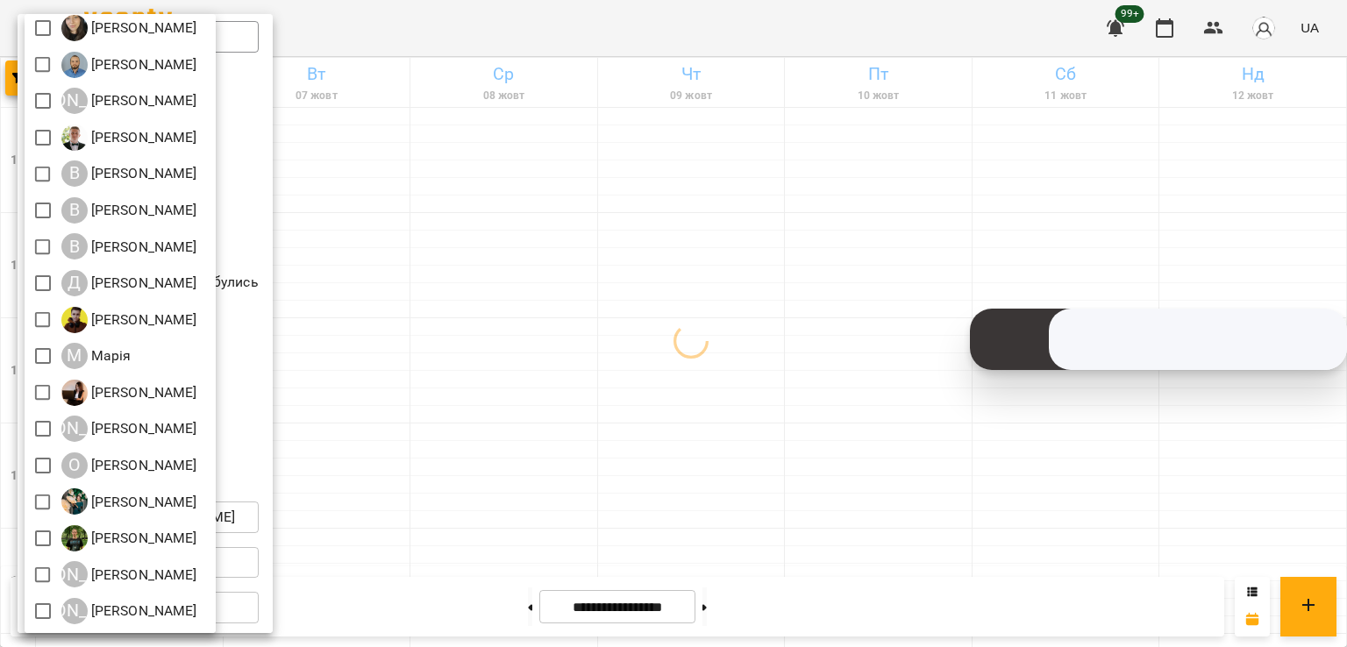
click at [389, 474] on div at bounding box center [673, 323] width 1347 height 647
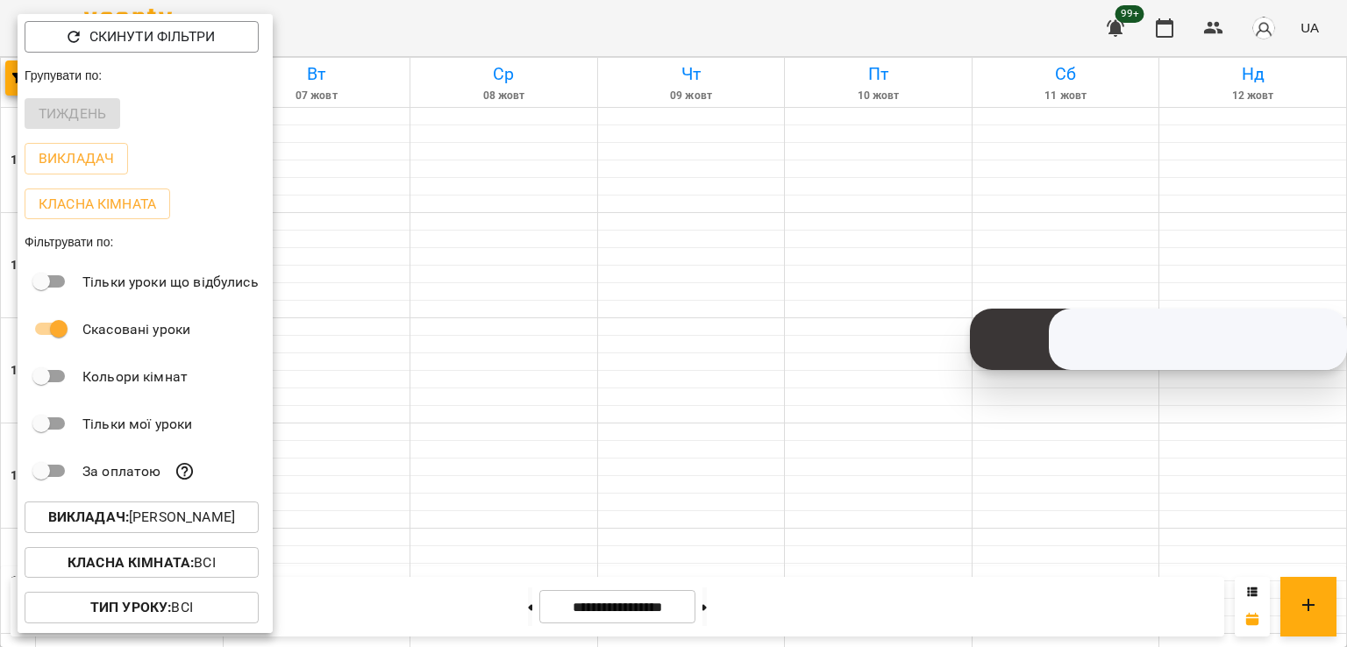
drag, startPoint x: 1338, startPoint y: 169, endPoint x: 920, endPoint y: 397, distance: 476.4
click at [1346, 211] on div at bounding box center [673, 323] width 1347 height 647
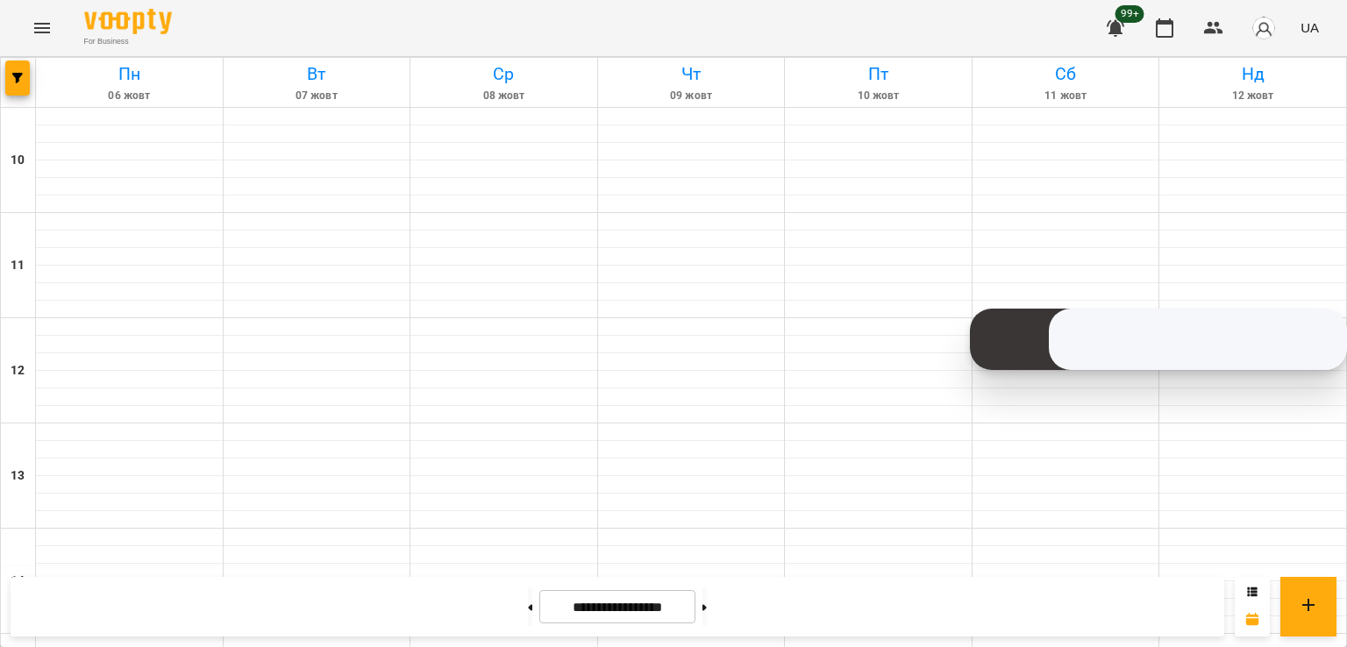
scroll to position [877, 0]
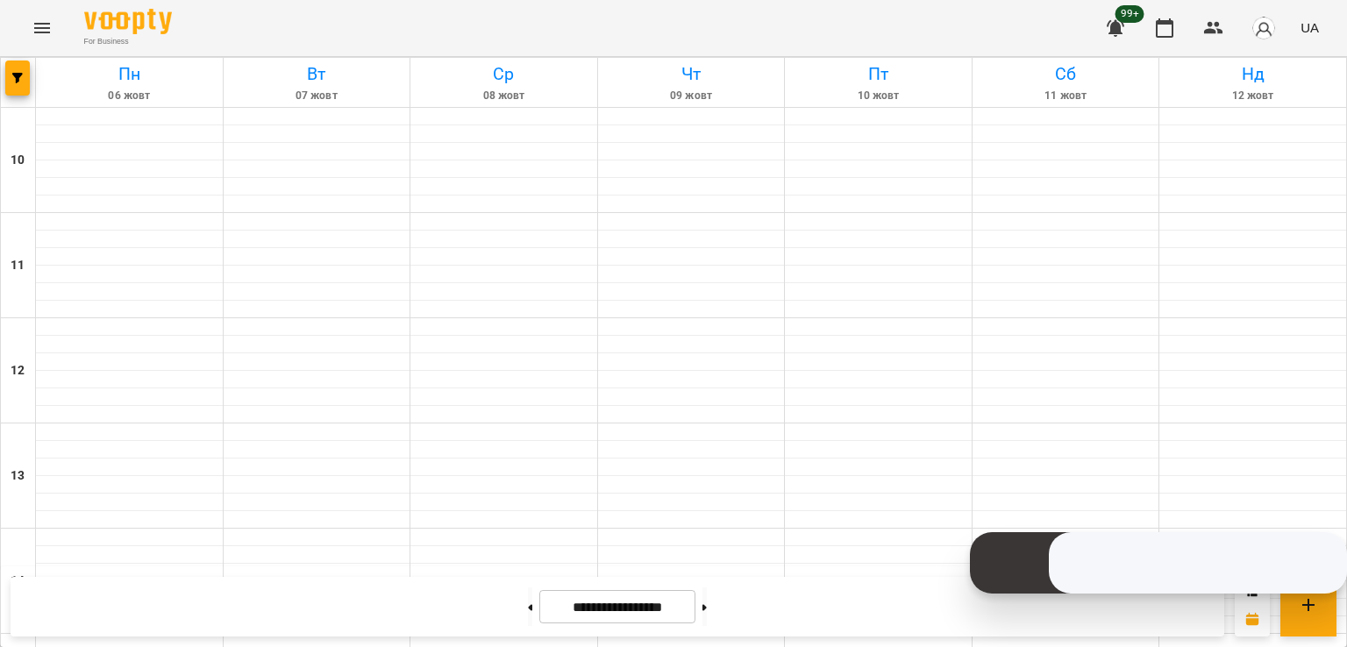
click at [731, 631] on div "**********" at bounding box center [618, 607] width 1214 height 60
click at [707, 618] on button at bounding box center [704, 607] width 4 height 39
type input "**********"
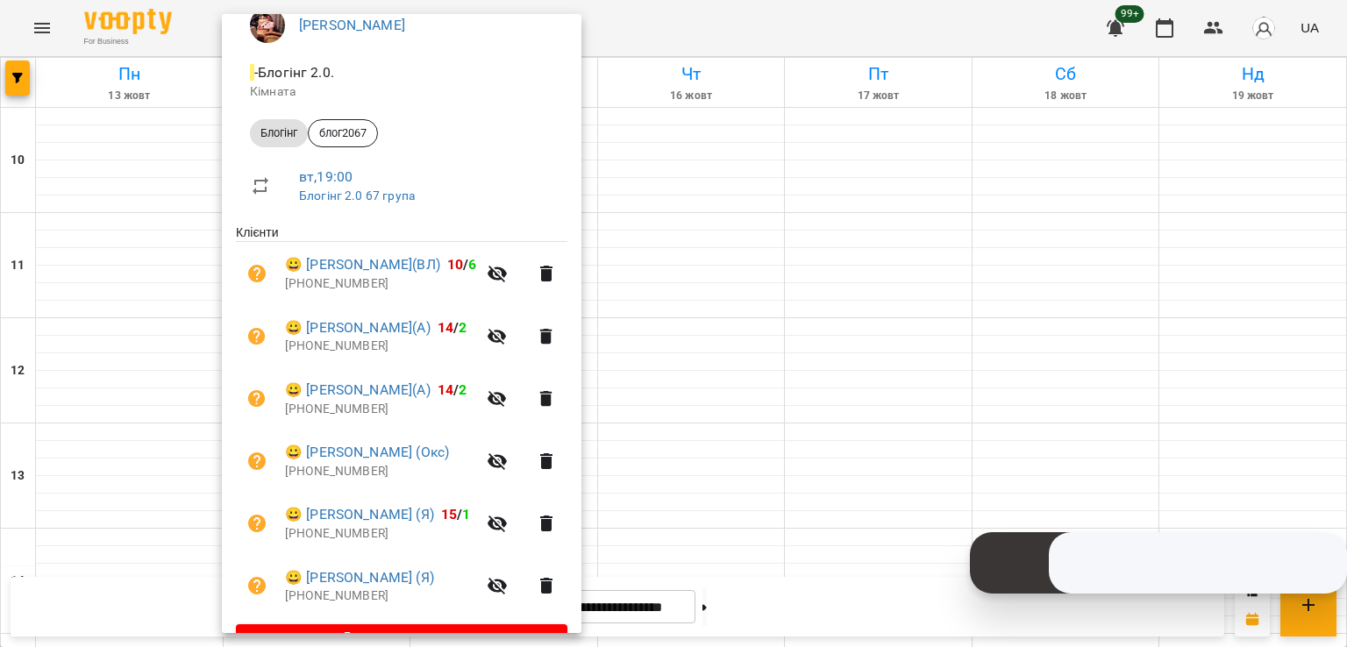
scroll to position [175, 0]
